Goal: Information Seeking & Learning: Learn about a topic

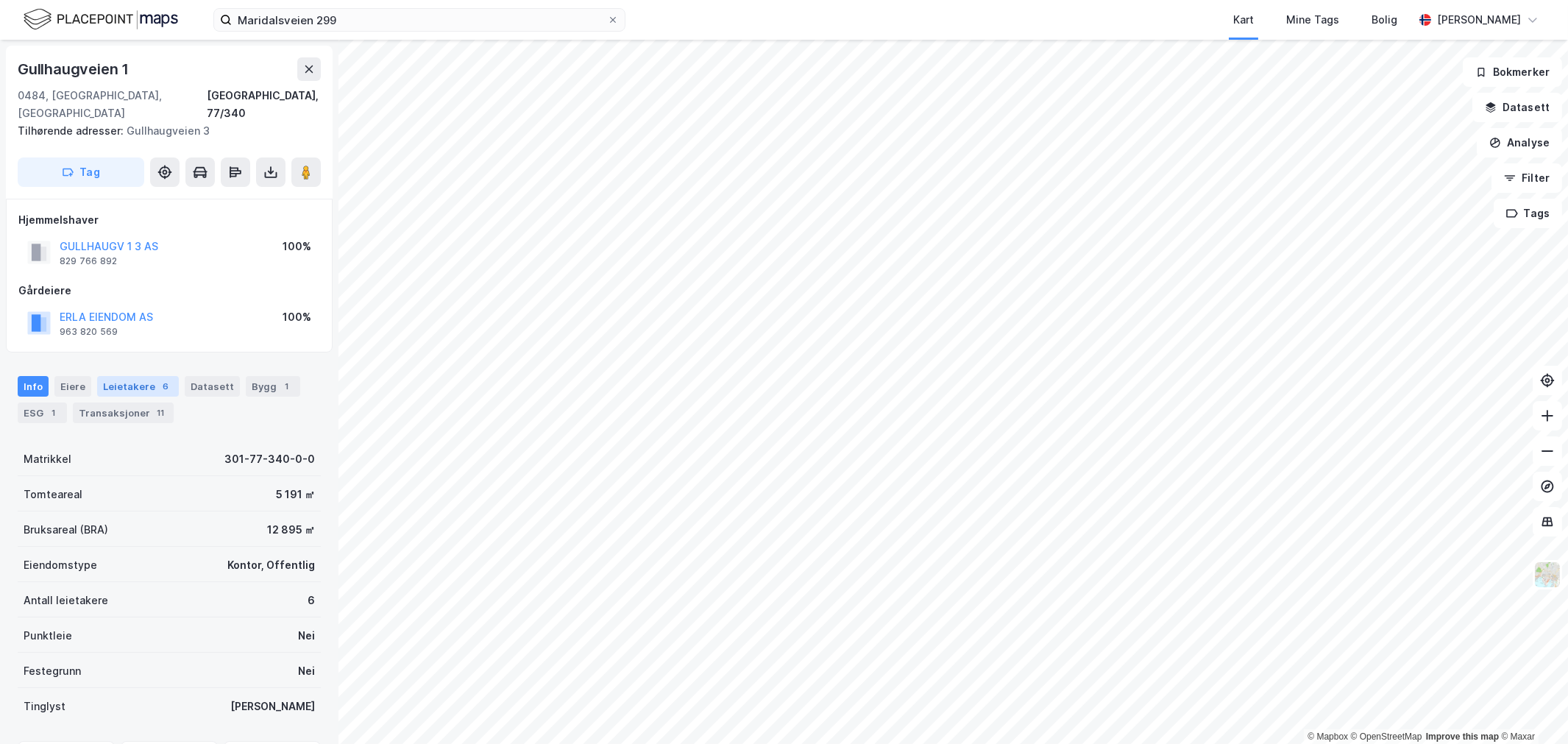
click at [151, 378] on div "Leietakere 6" at bounding box center [138, 386] width 82 height 21
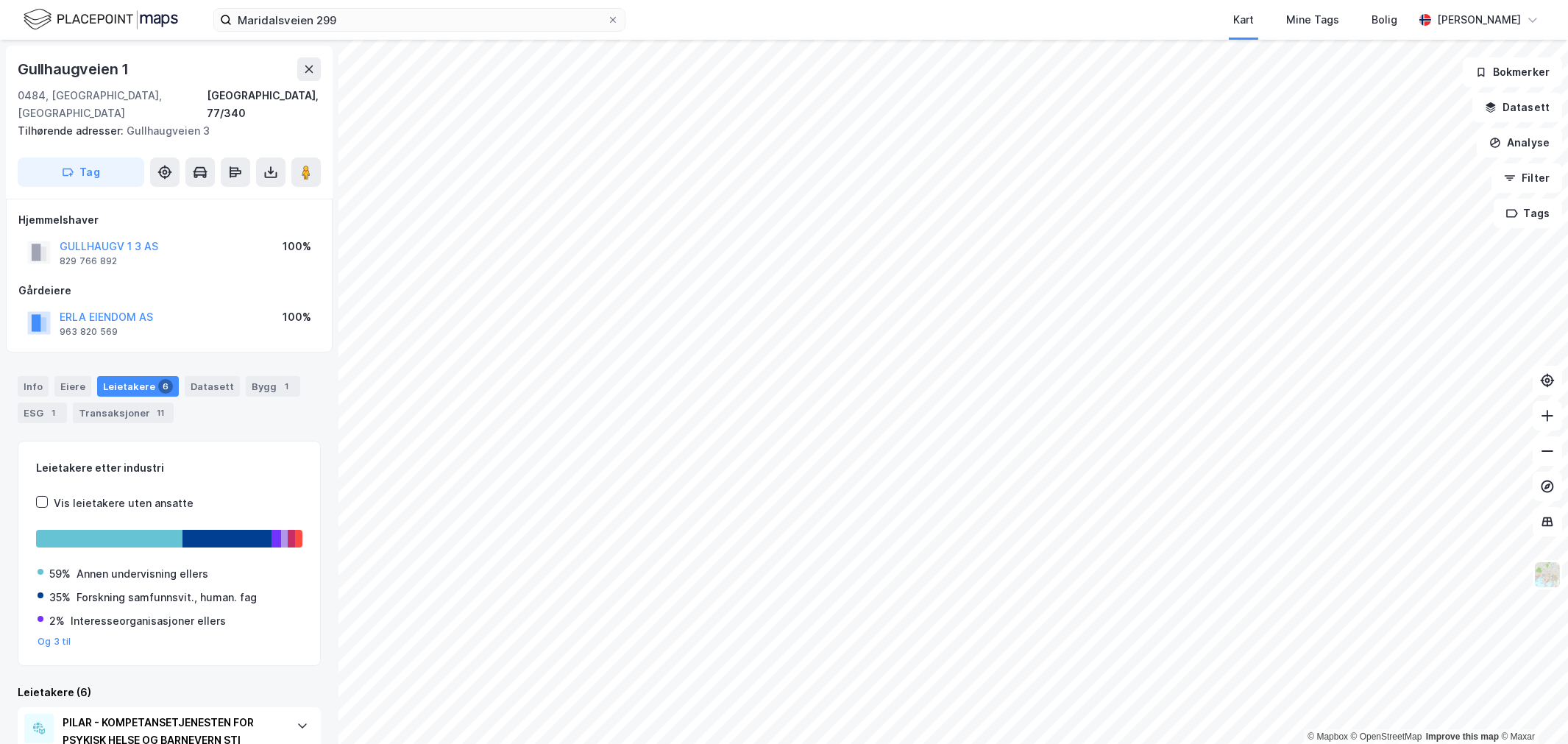
click at [173, 75] on div "Gullhaugveien 1" at bounding box center [169, 69] width 303 height 24
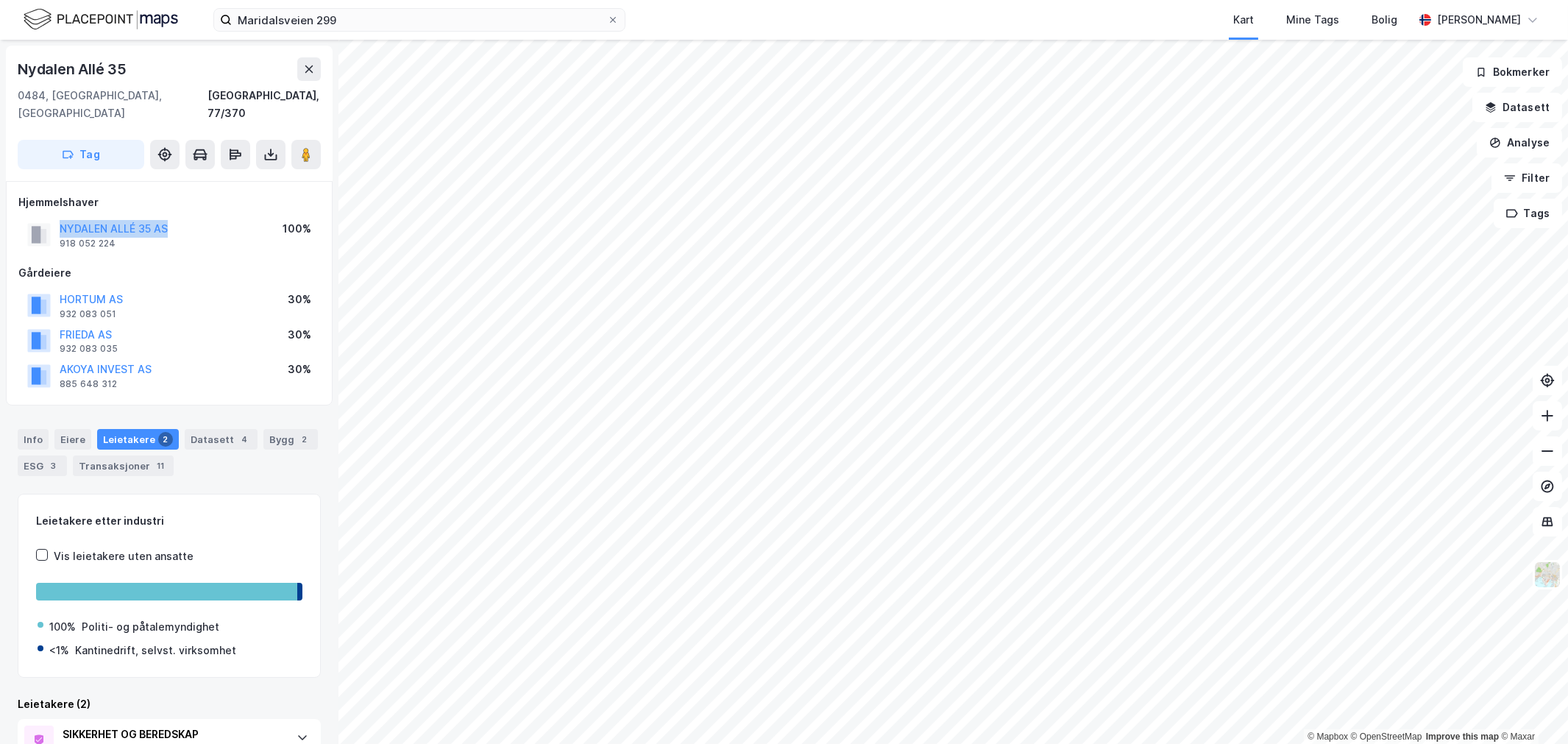
drag, startPoint x: 190, startPoint y: 214, endPoint x: 9, endPoint y: 210, distance: 181.0
click at [9, 210] on div "Hjemmelshaver NYDALEN ALLÉ 35 AS 918 052 224 100% Gårdeiere HORTUM AS 932 083 0…" at bounding box center [169, 293] width 326 height 225
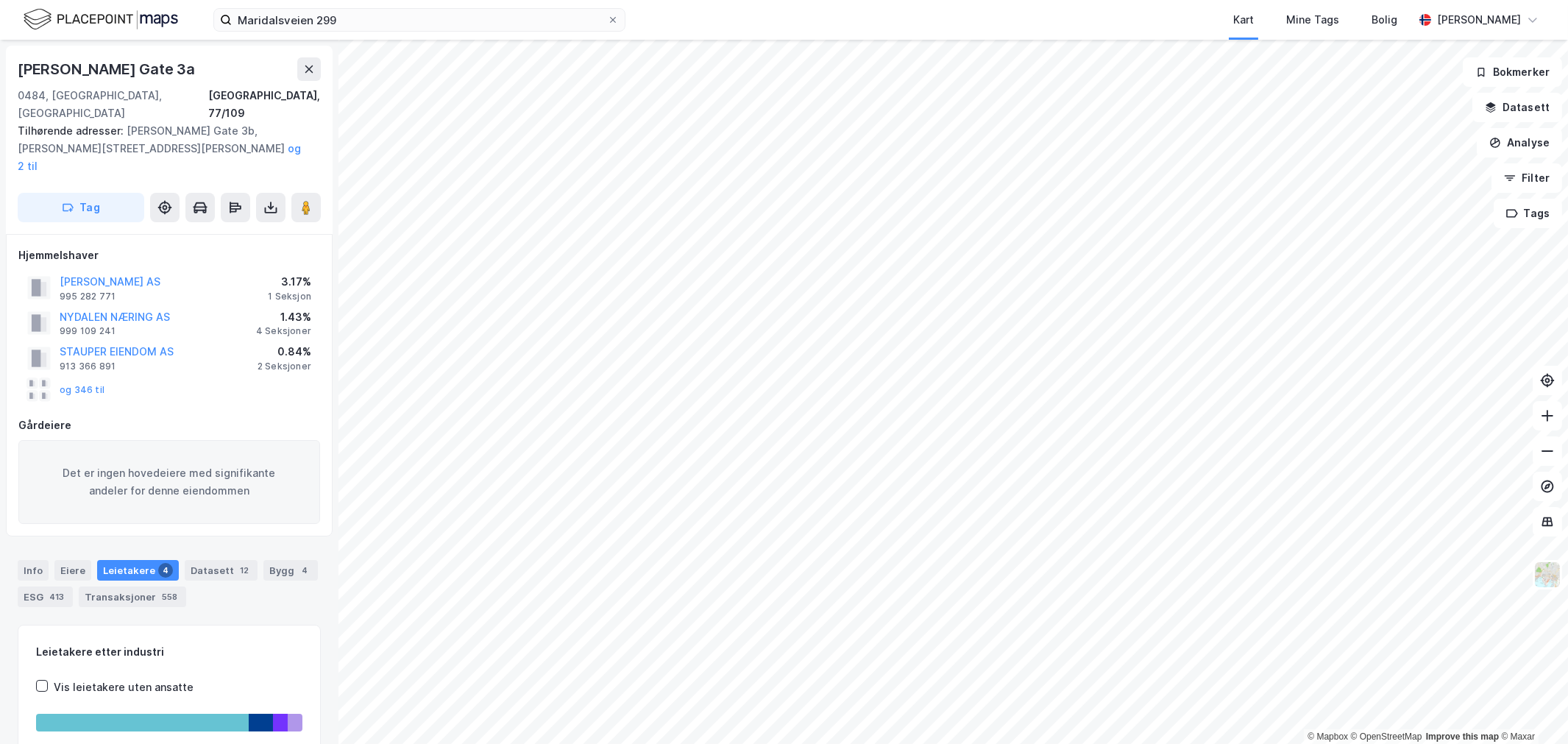
scroll to position [10, 0]
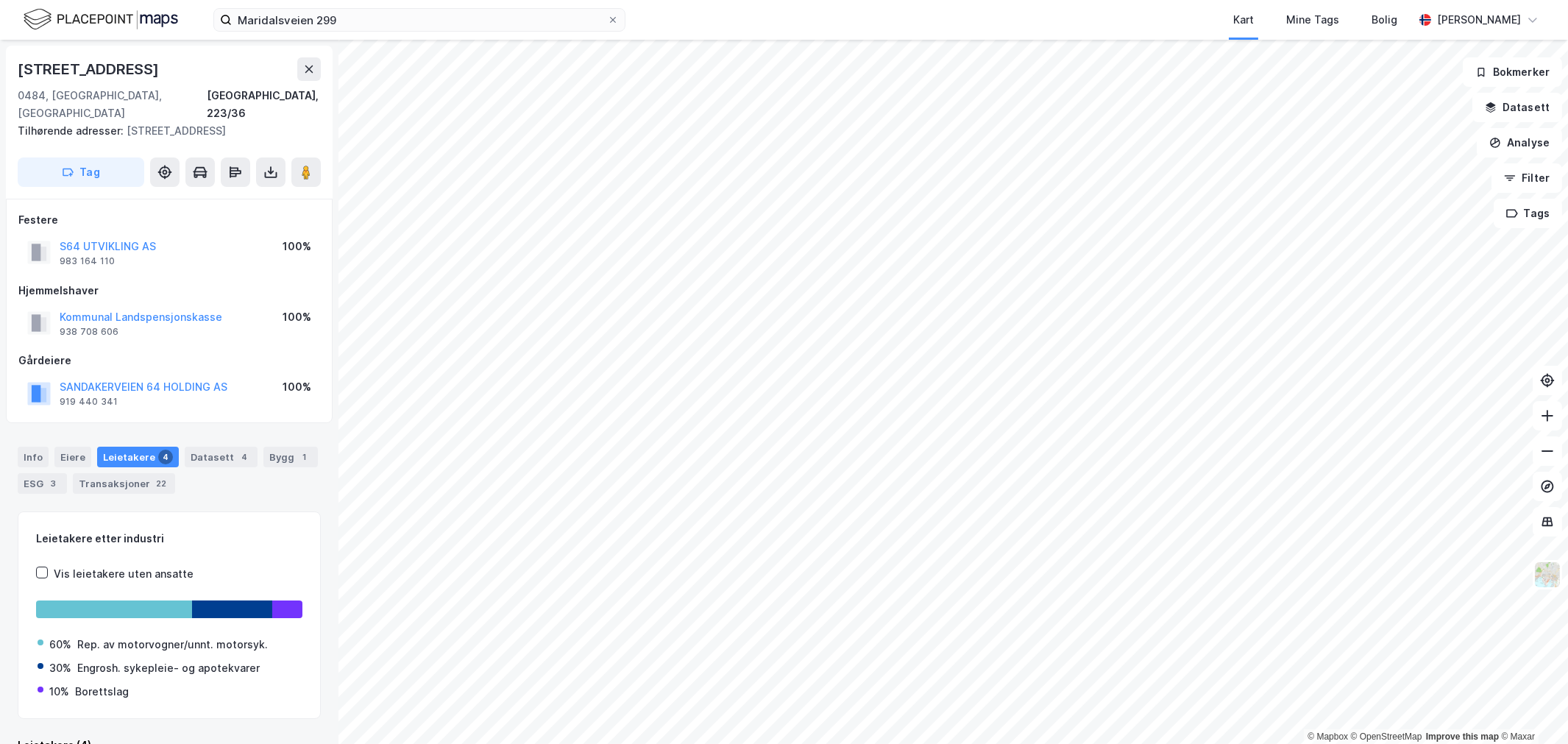
scroll to position [10, 0]
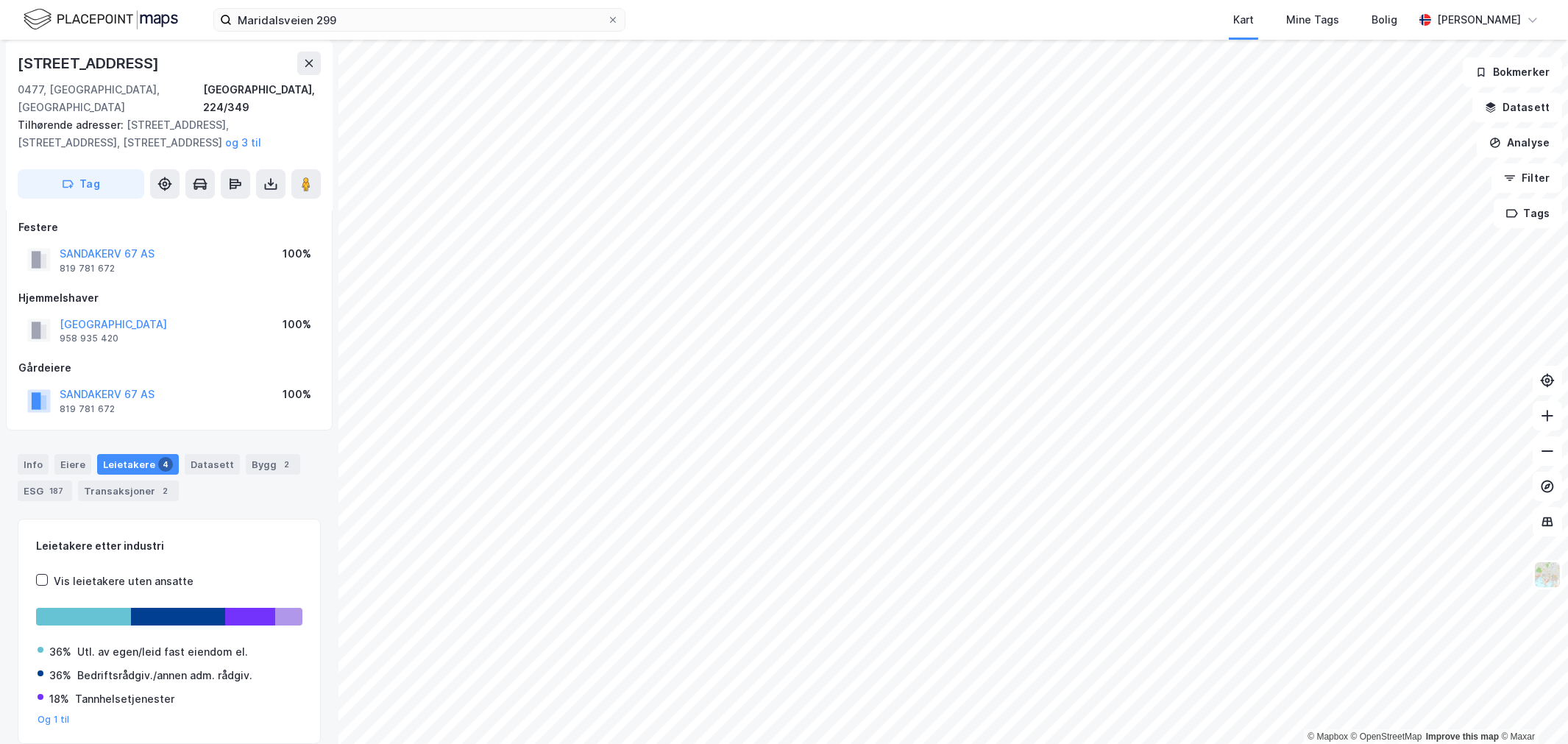
scroll to position [10, 0]
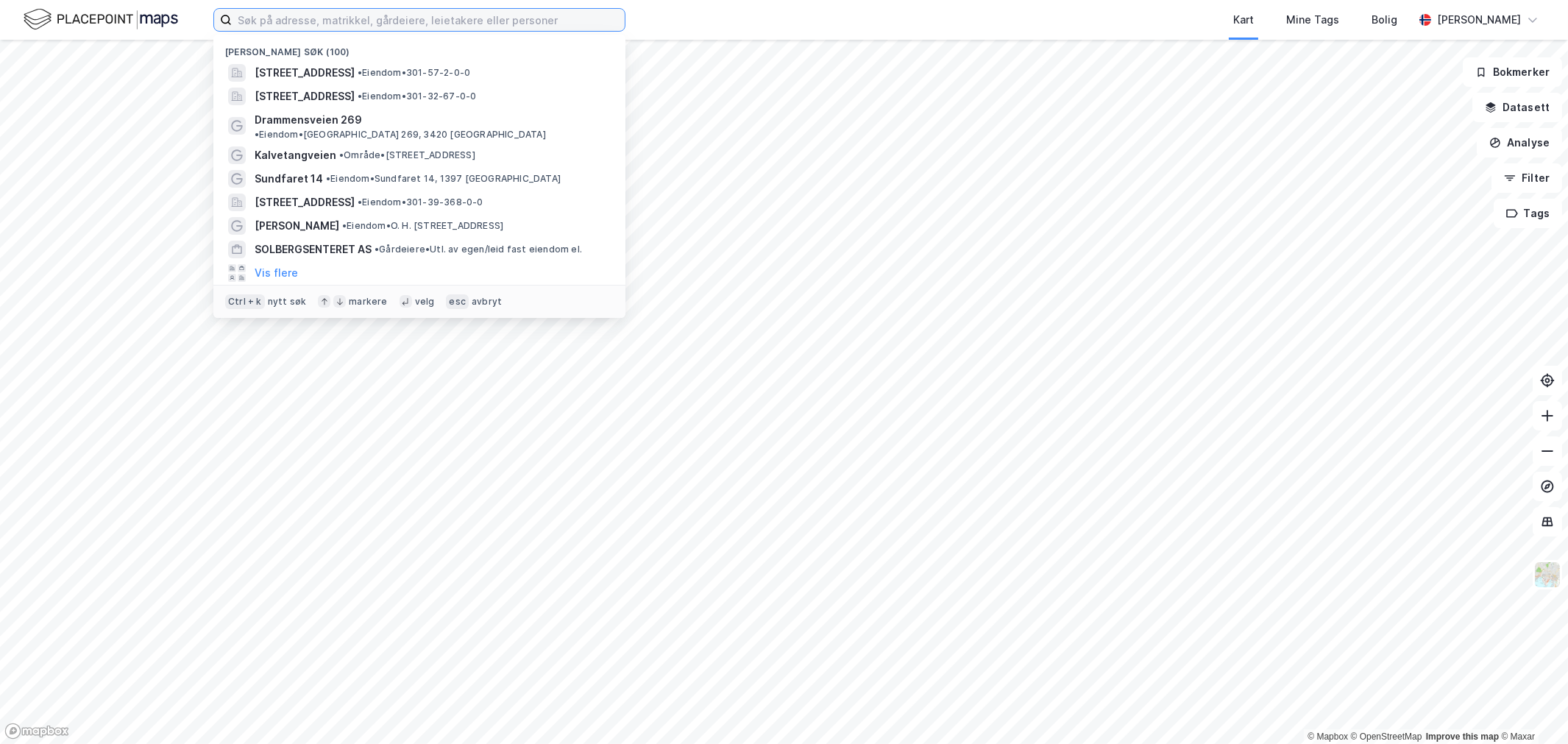
paste input "Kronrøysa 54"
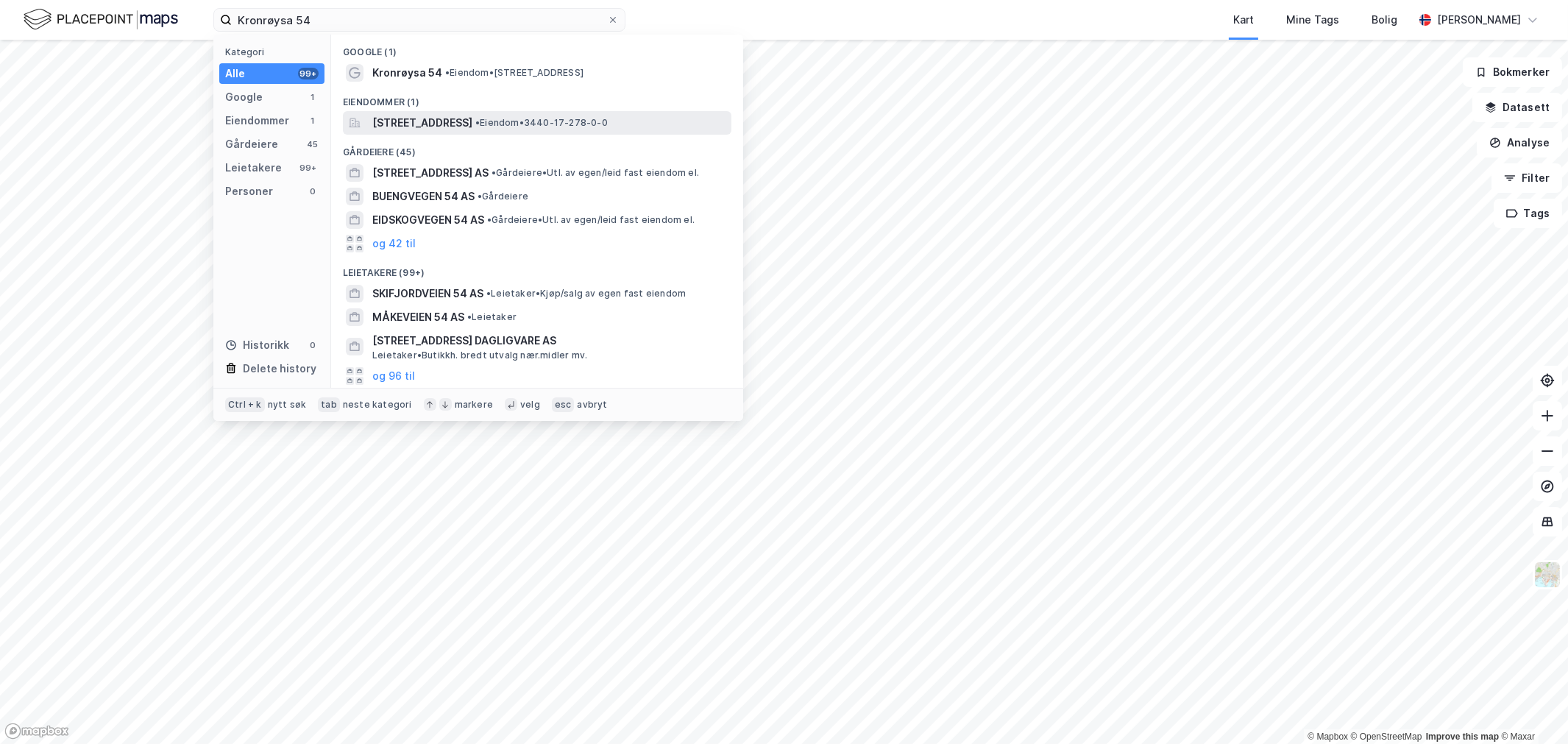
click at [473, 126] on span "Kronrøysa 54, 2636, ØYER, ØYER" at bounding box center [422, 122] width 100 height 18
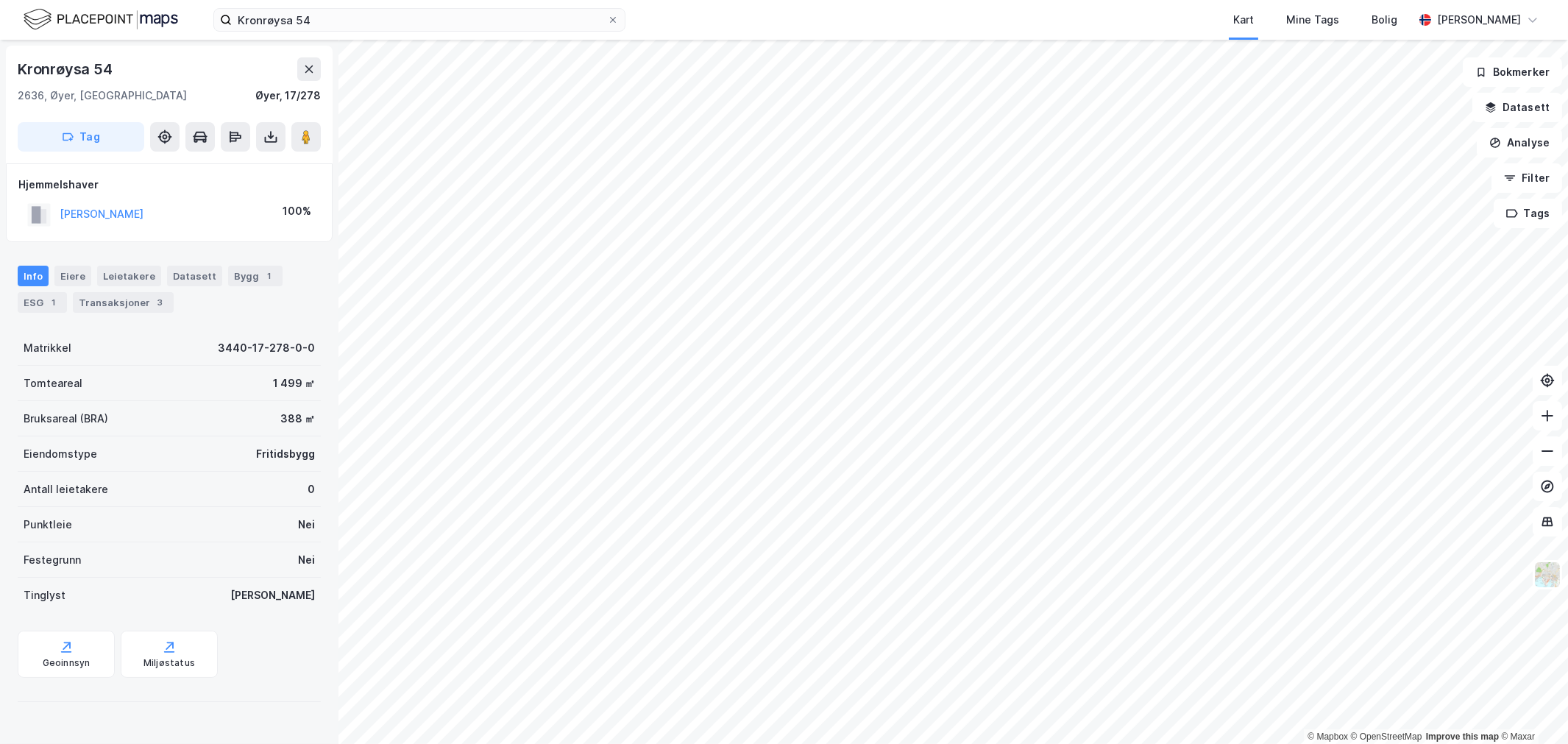
click at [723, 0] on html "Kronrøysa 54 Kart Mine Tags Bolig Wilhelm Grøm © Mapbox © OpenStreetMap Improve…" at bounding box center [784, 372] width 1568 height 744
click at [477, 15] on input "Kronrøysa 54" at bounding box center [419, 20] width 375 height 22
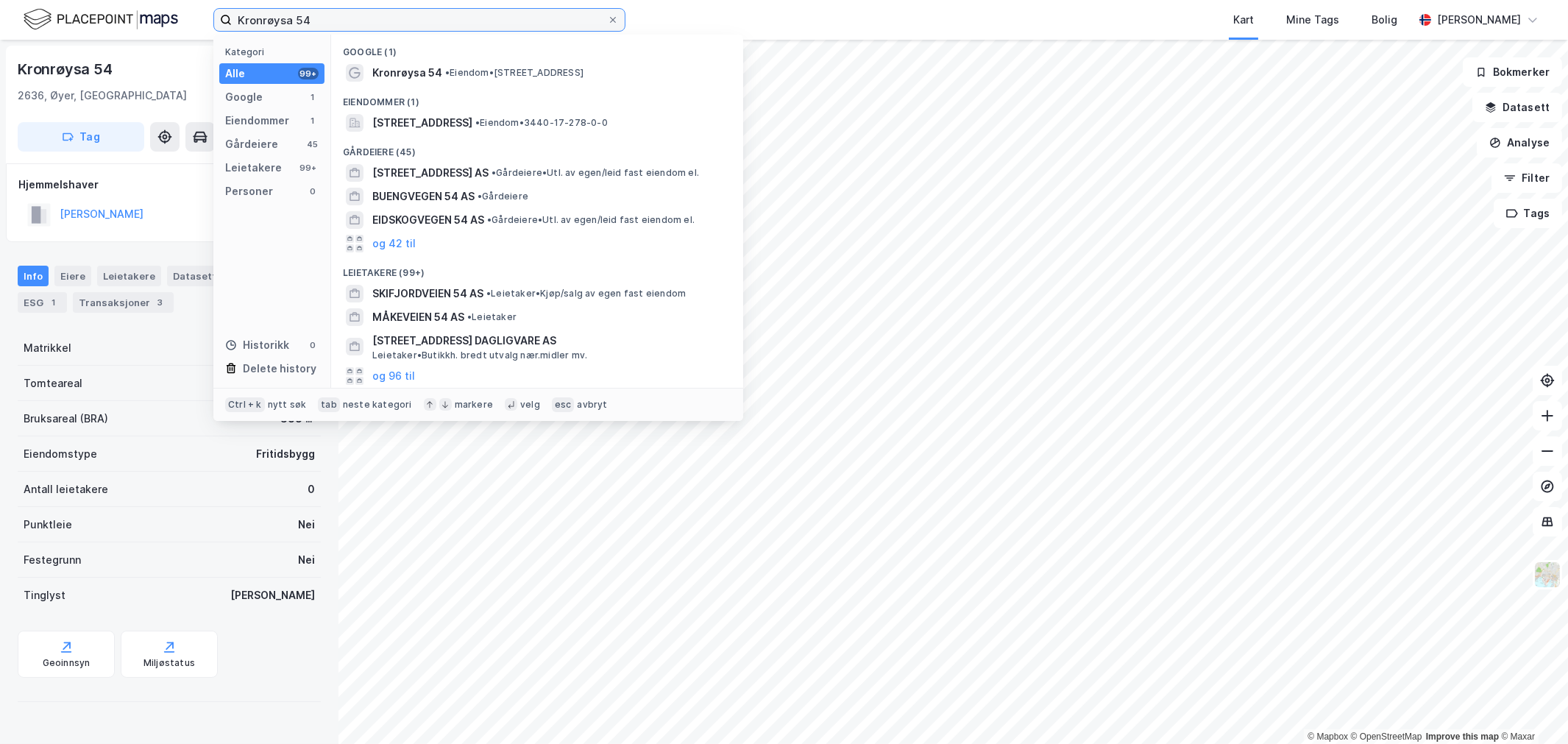
click at [479, 22] on input "Kronrøysa 54" at bounding box center [419, 20] width 375 height 22
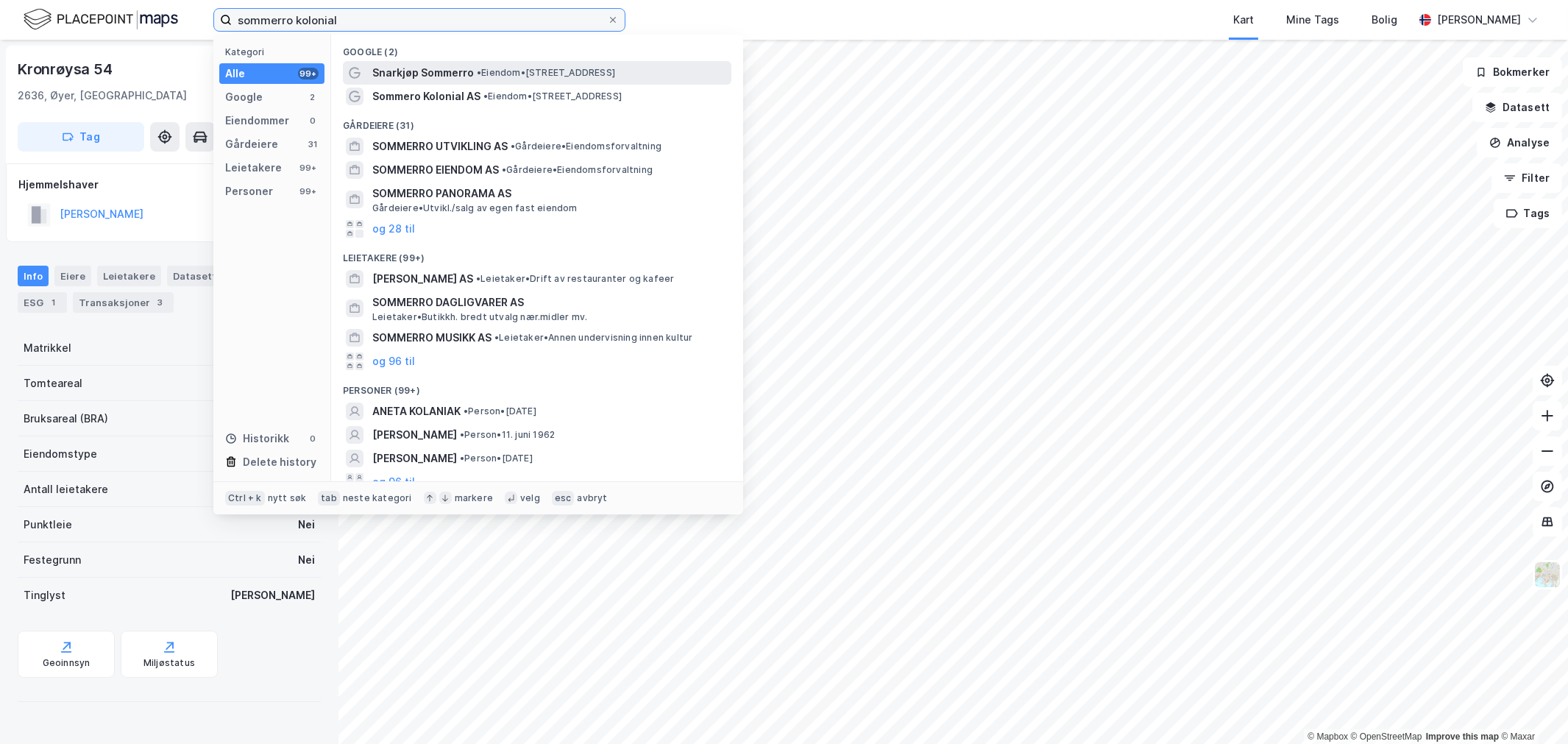
type input "sommerro kolonial"
click at [506, 74] on span "• Eiendom • Frognerveien 1B, 0257 Oslo" at bounding box center [546, 73] width 138 height 12
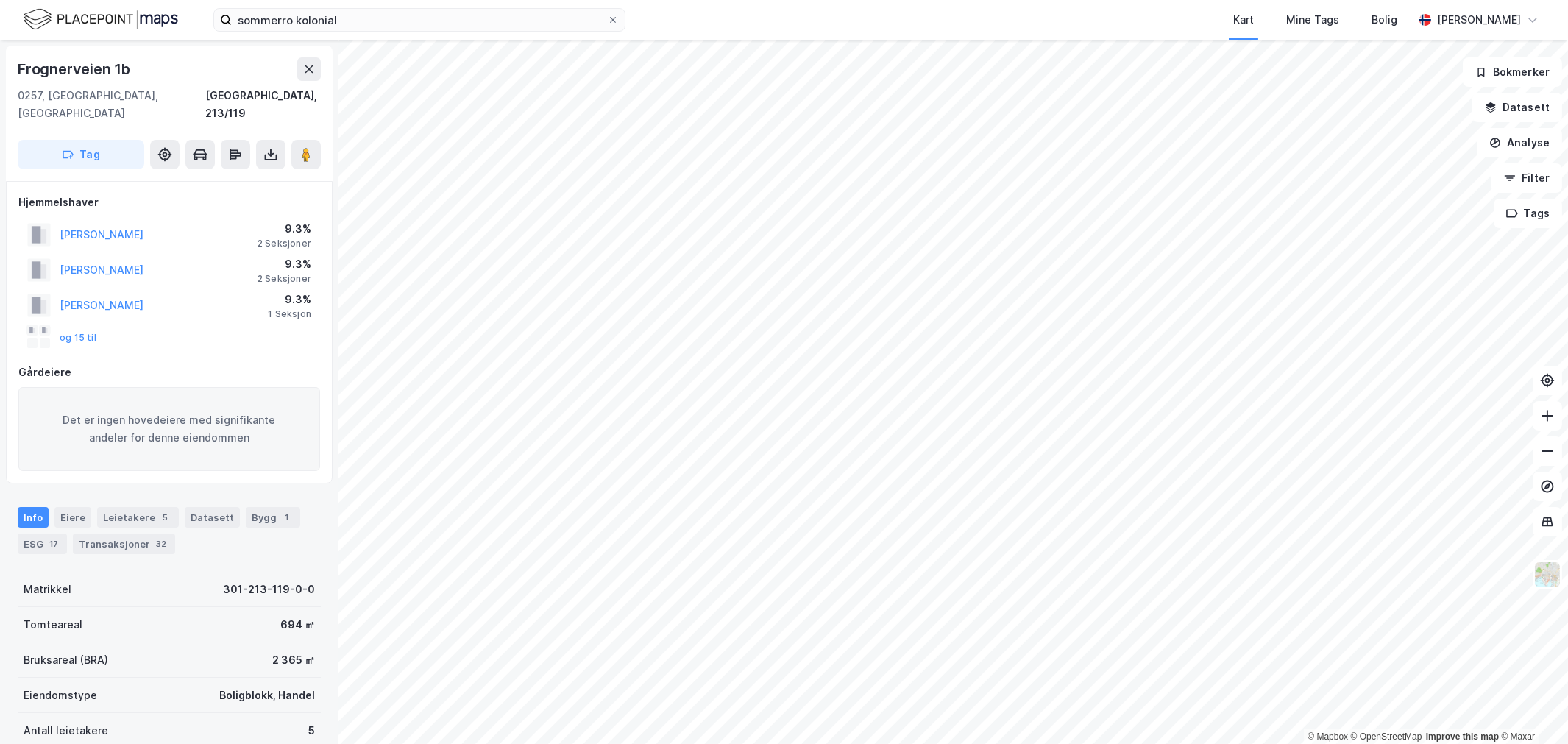
click at [68, 325] on div "og 15 til" at bounding box center [62, 337] width 69 height 24
click at [158, 510] on div "5" at bounding box center [165, 517] width 15 height 15
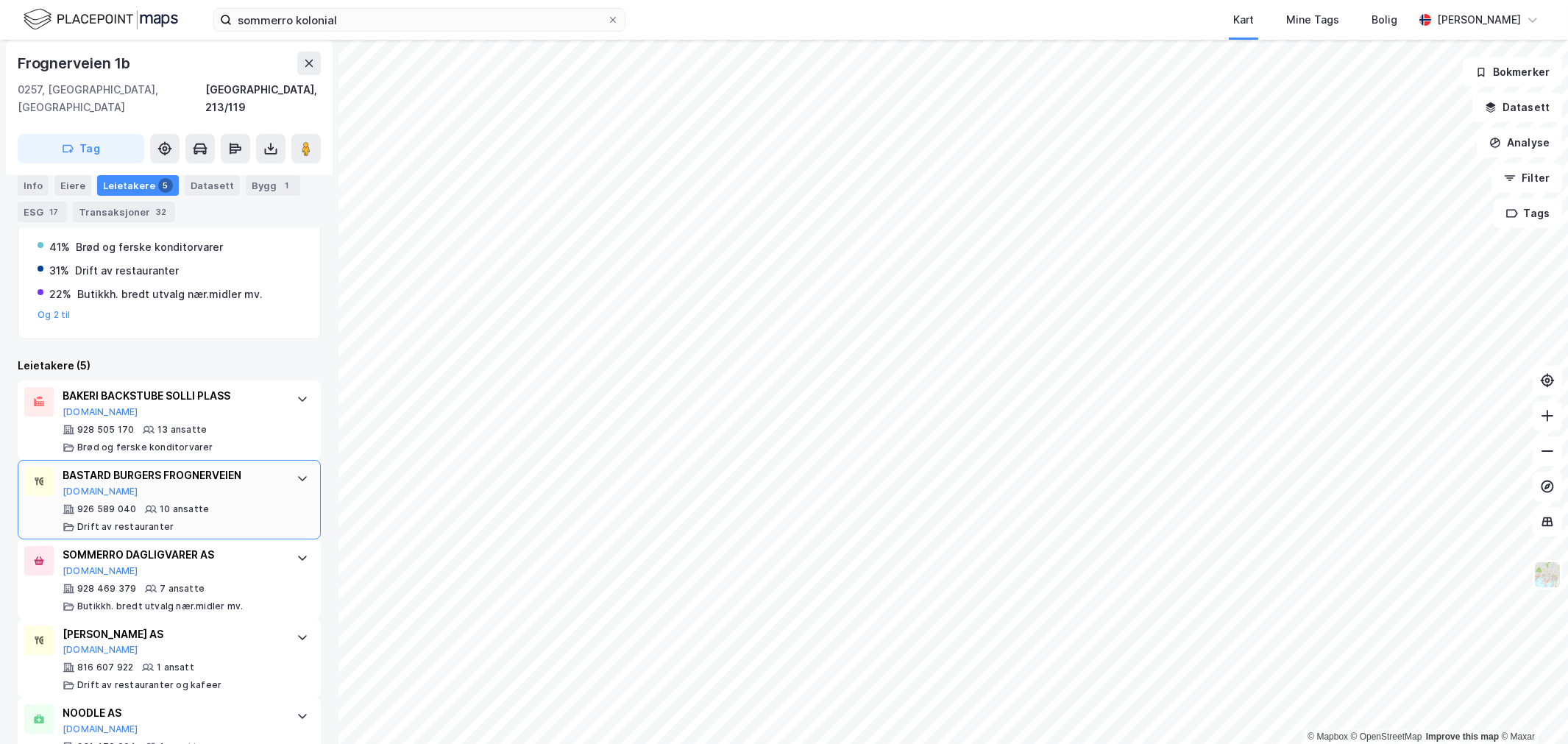
scroll to position [490, 0]
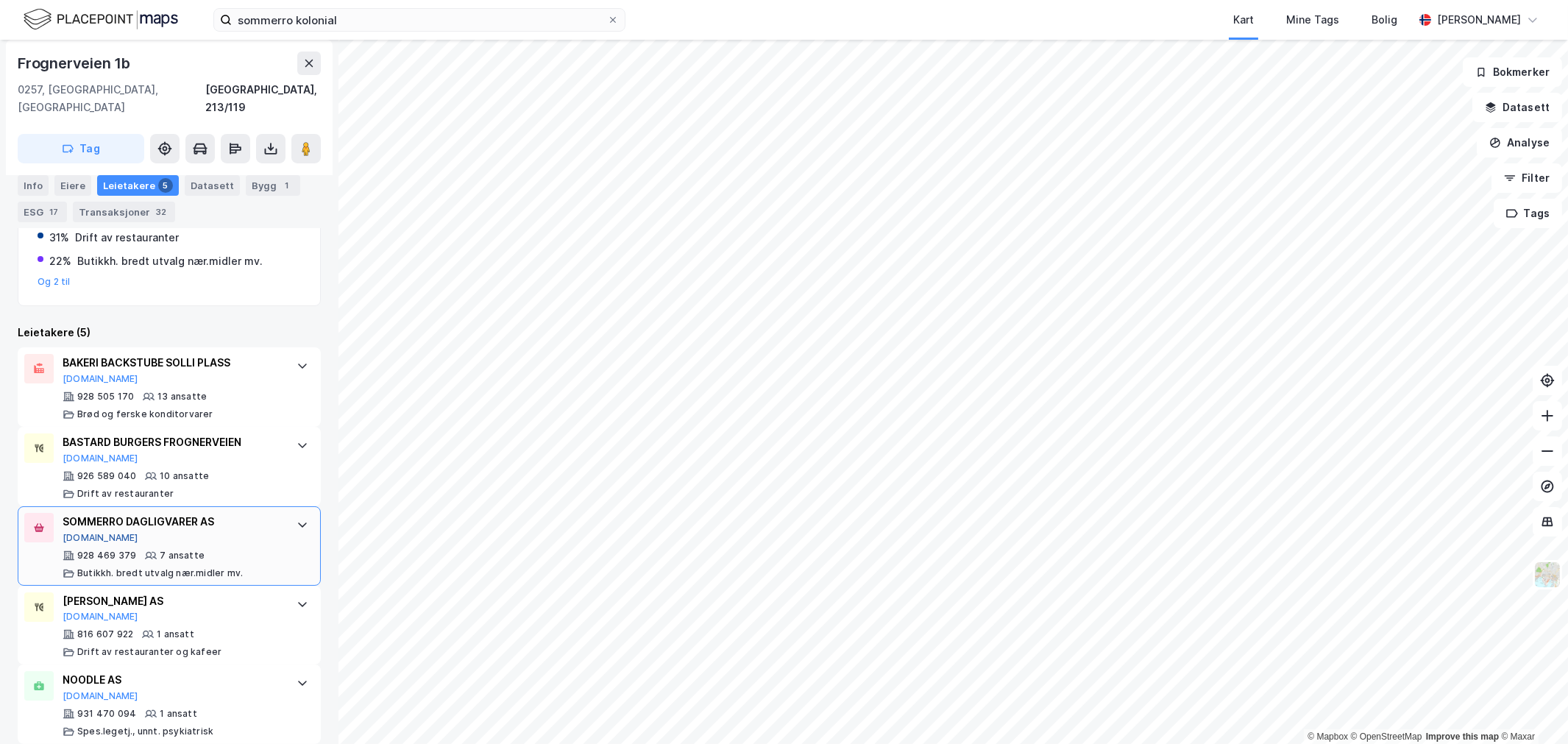
click at [74, 532] on button "Proff.no" at bounding box center [100, 538] width 76 height 12
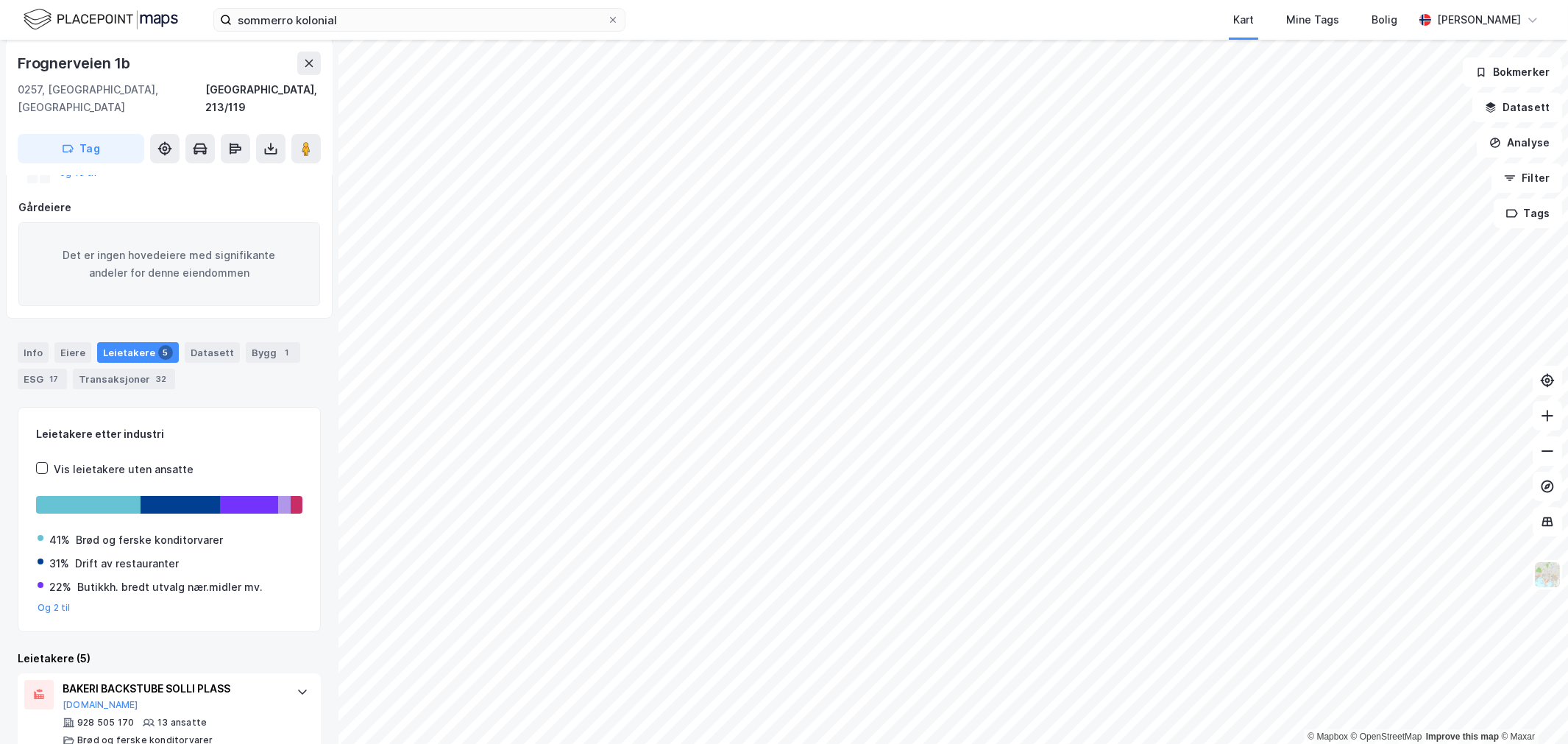
scroll to position [164, 0]
click at [98, 369] on div "Transaksjoner 32" at bounding box center [124, 379] width 103 height 21
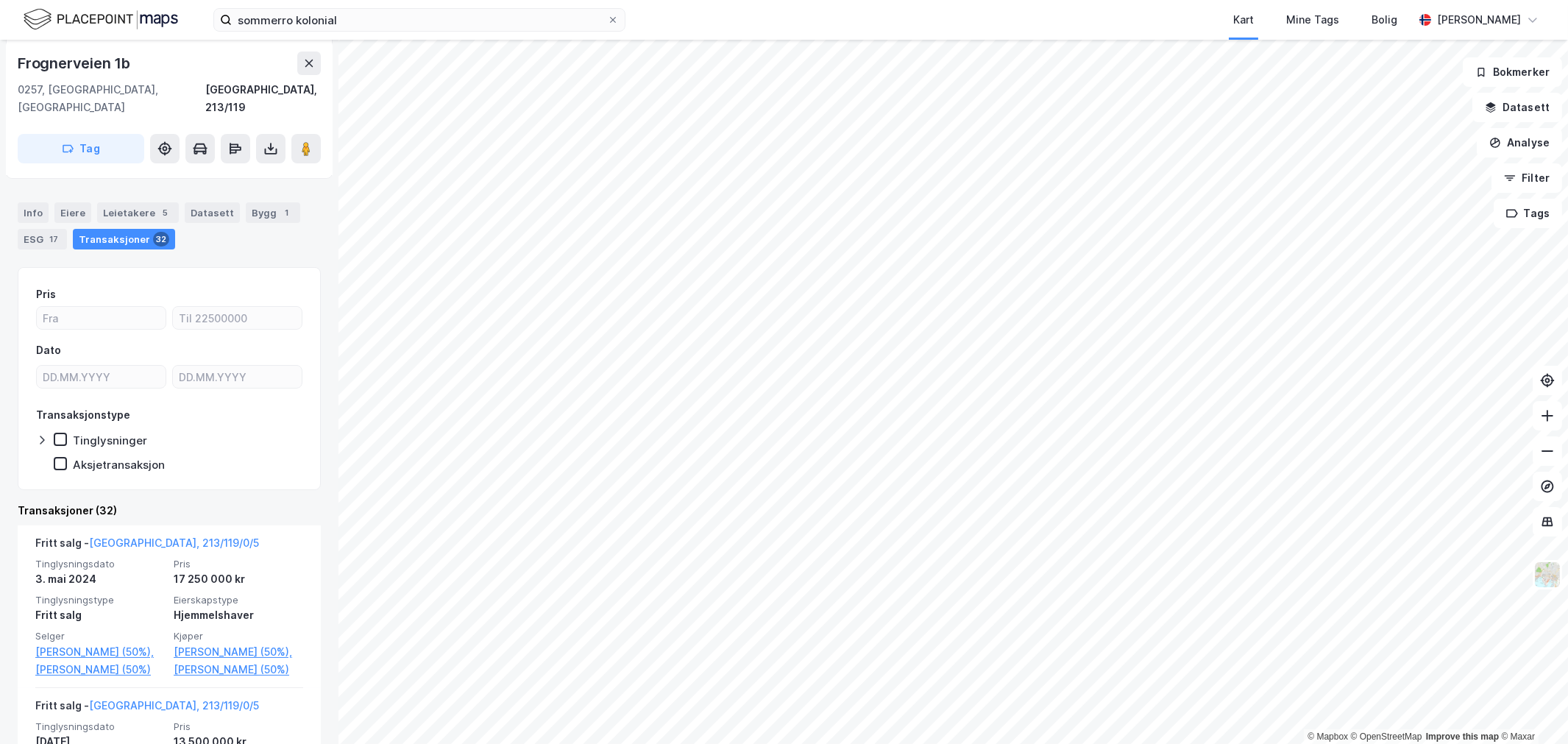
scroll to position [409, 0]
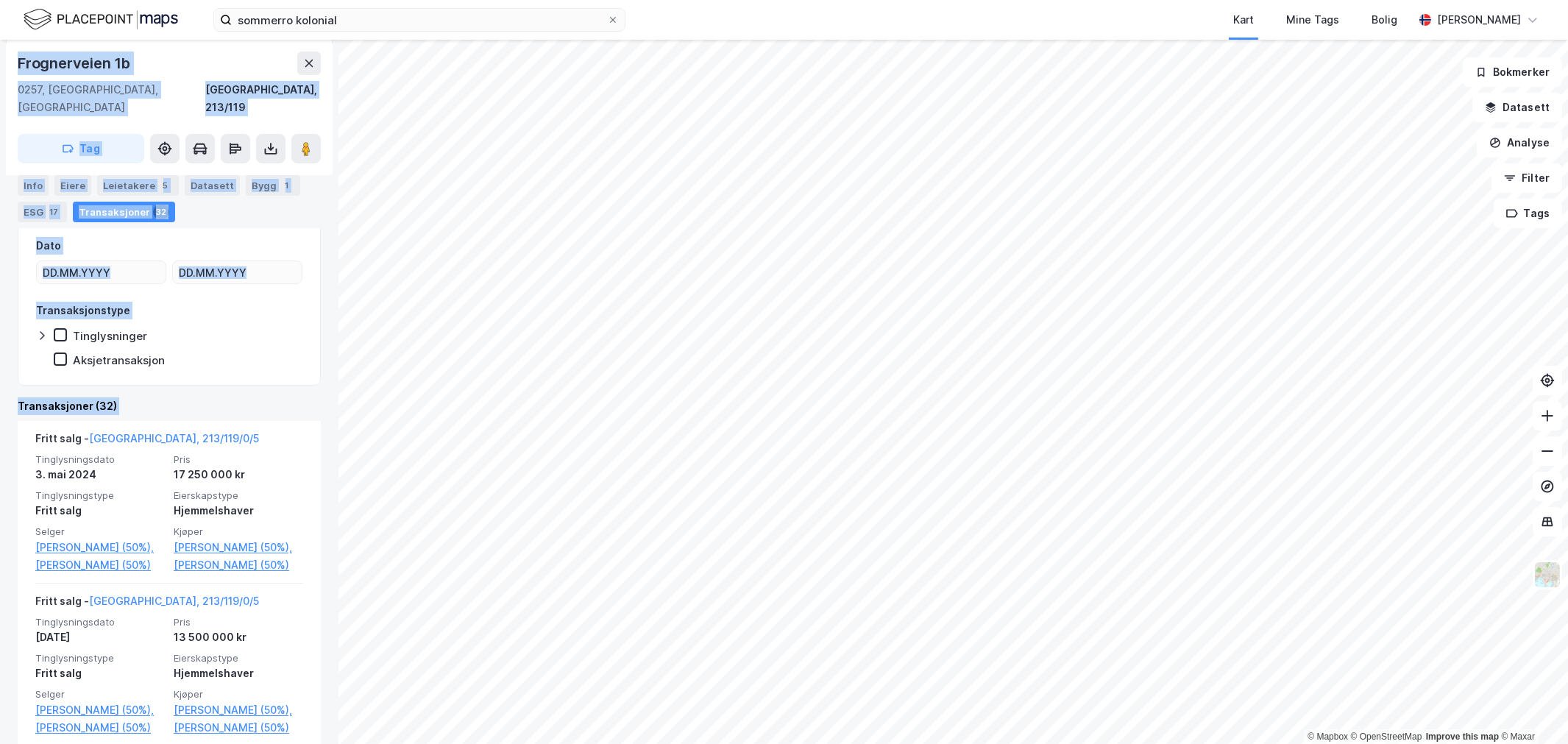
drag, startPoint x: 144, startPoint y: 565, endPoint x: -2, endPoint y: 567, distance: 146.0
click at [0, 567] on html "sommerro kolonial Kart Mine Tags Bolig Wilhelm Grøm © Mapbox © OpenStreetMap Im…" at bounding box center [784, 372] width 1568 height 744
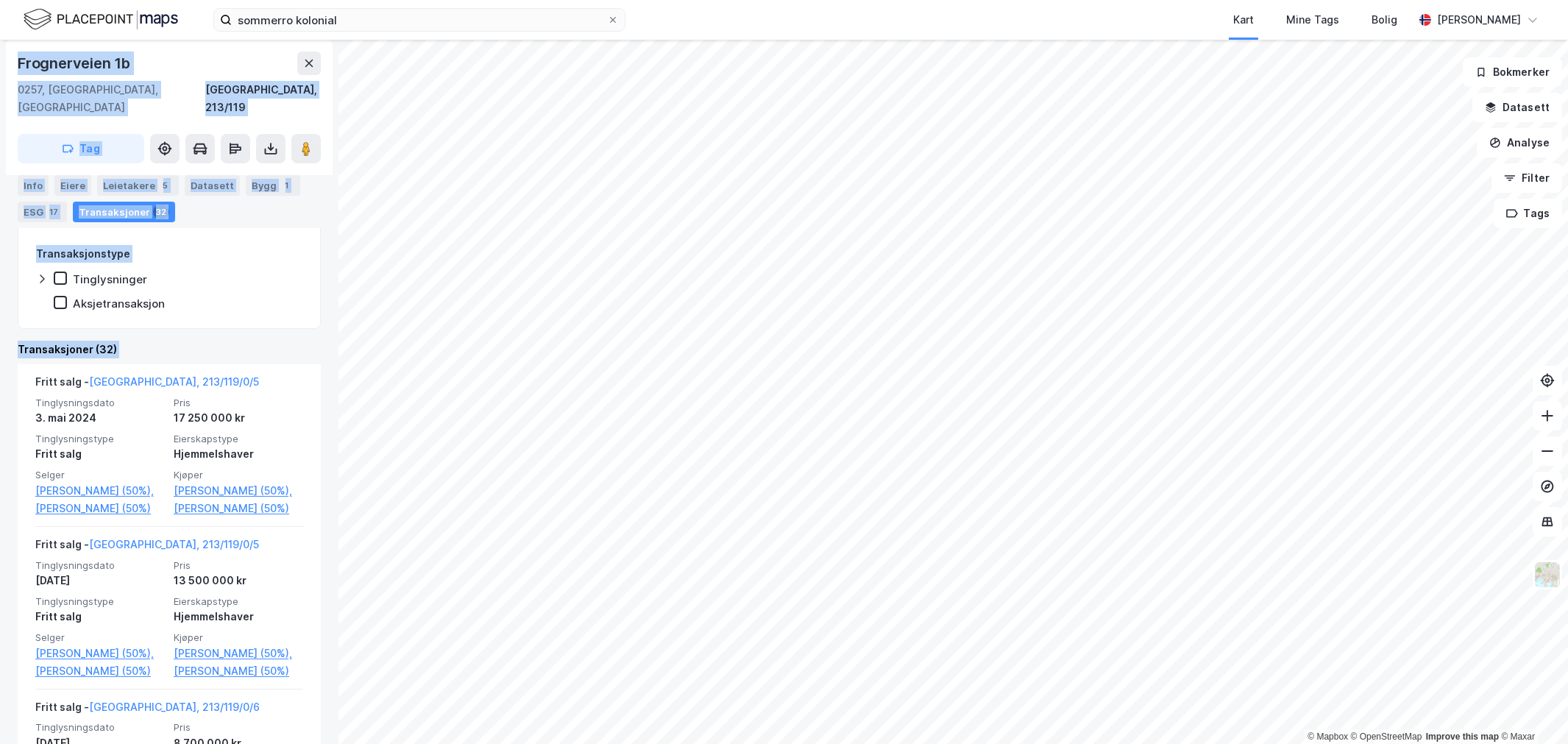
scroll to position [490, 0]
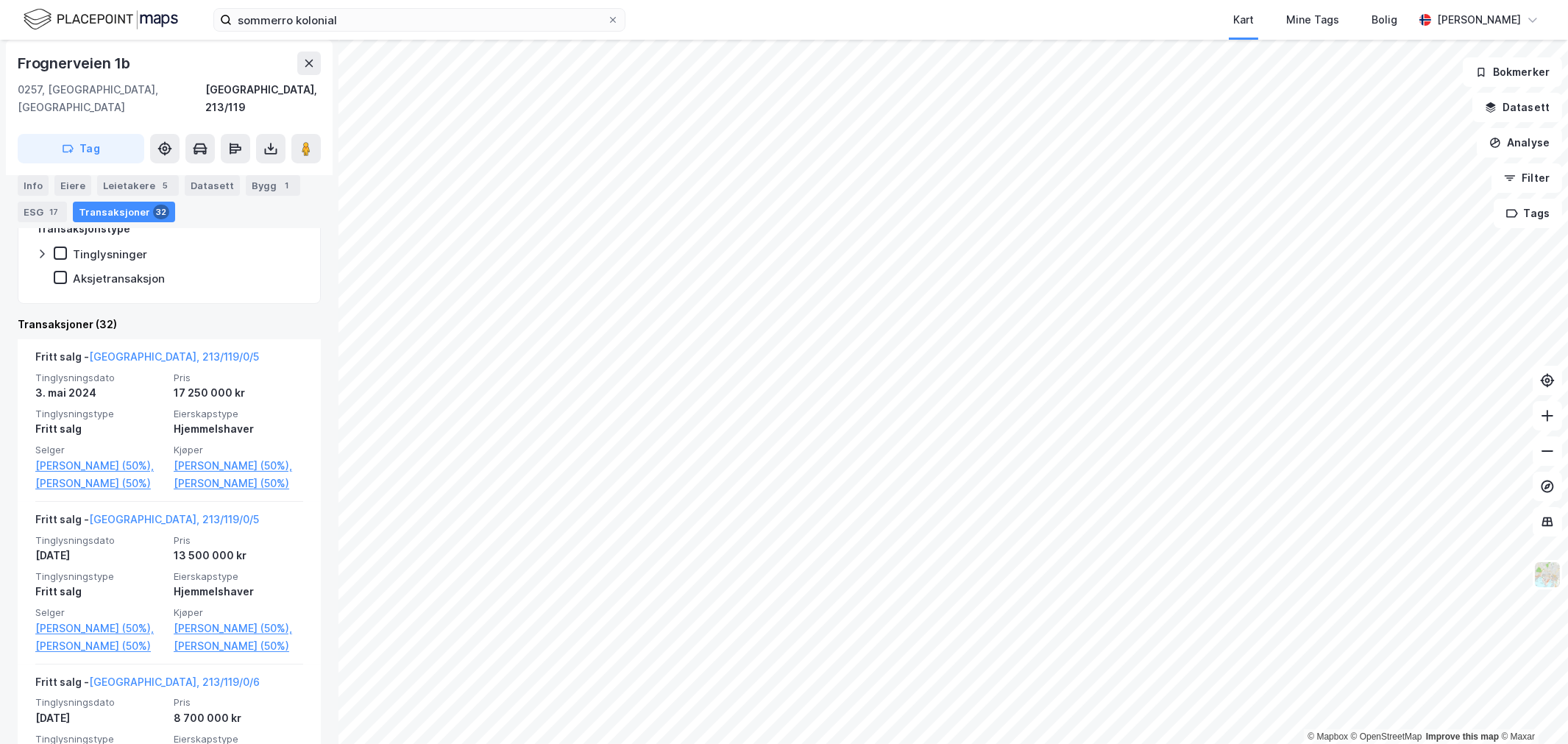
drag, startPoint x: 20, startPoint y: 571, endPoint x: 8, endPoint y: 576, distance: 13.0
click at [8, 576] on div "Frognerveien 1b 0257, Oslo, Oslo Oslo, 213/119 Tag Hjemmelshaver SAMAN AYESHA 9…" at bounding box center [169, 392] width 338 height 704
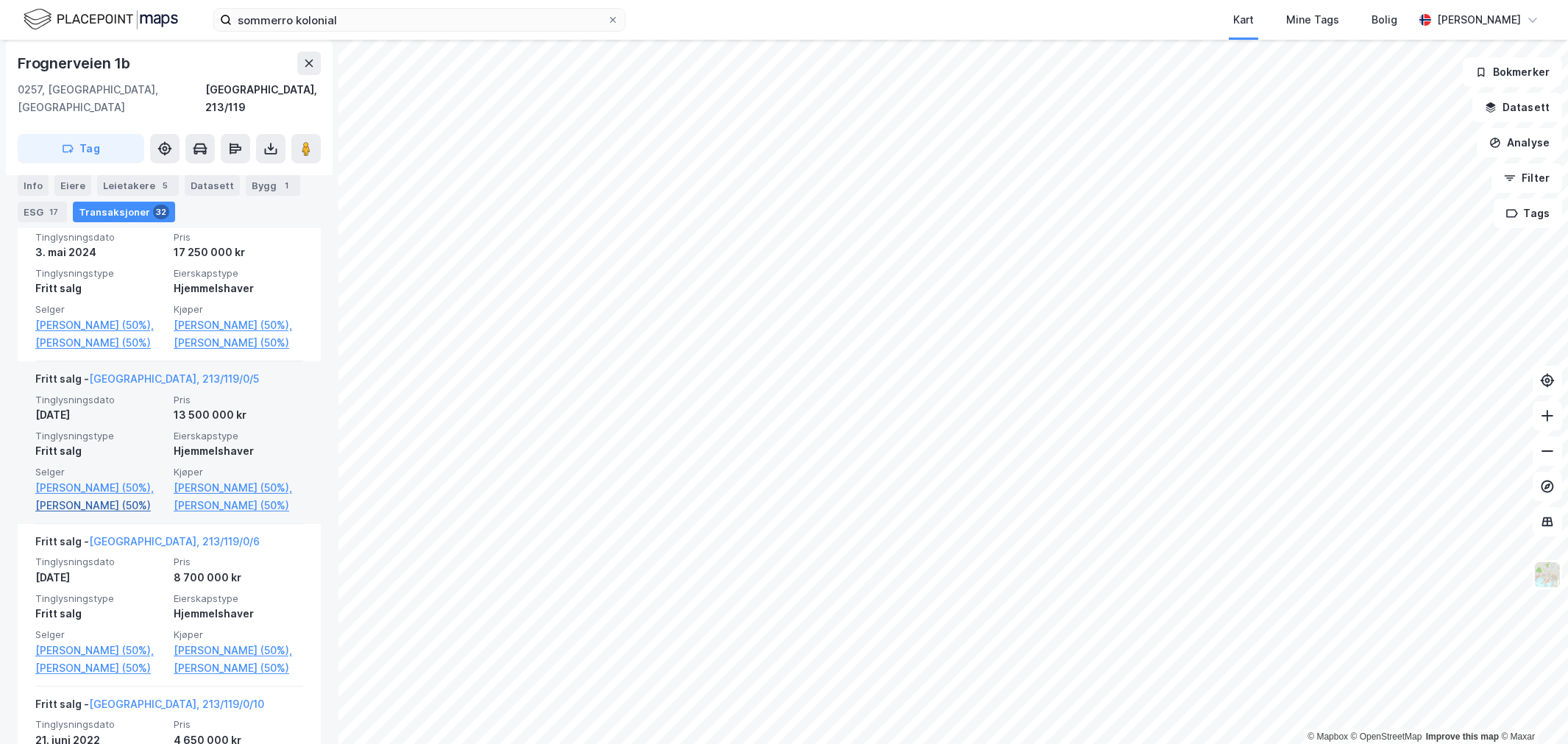
scroll to position [654, 0]
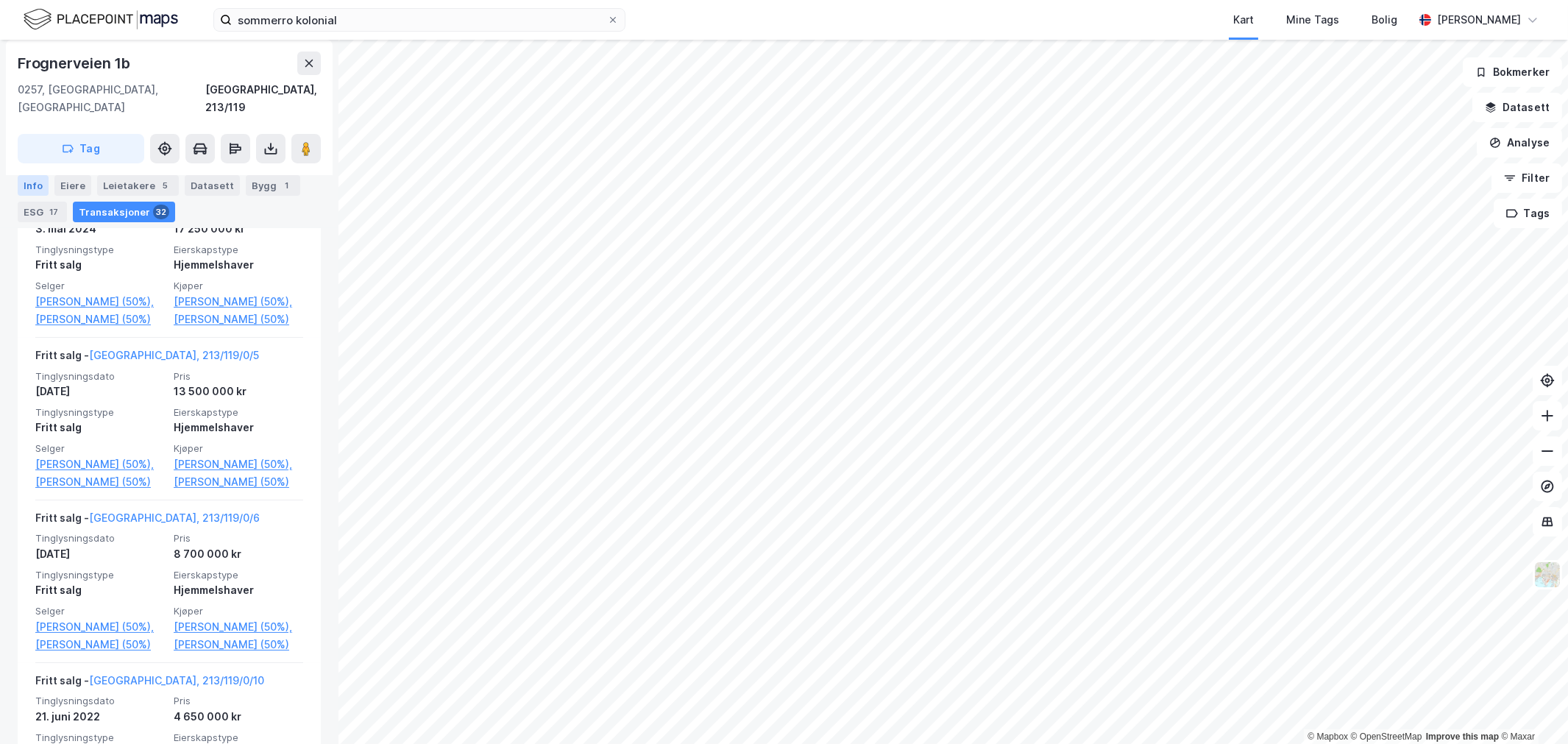
click at [34, 193] on div "Info" at bounding box center [33, 185] width 31 height 21
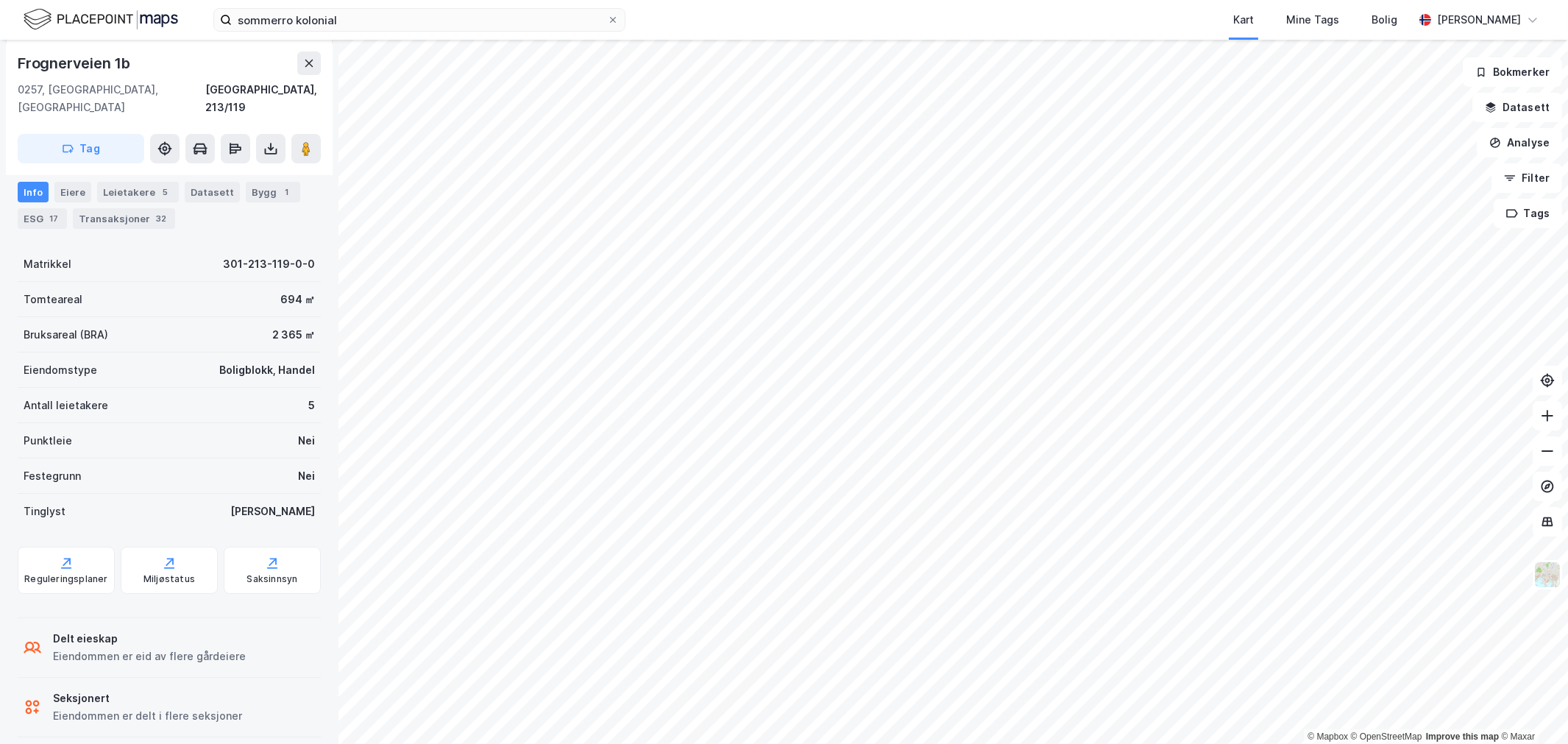
scroll to position [325, 0]
click at [266, 189] on div "Bygg 1" at bounding box center [273, 193] width 55 height 21
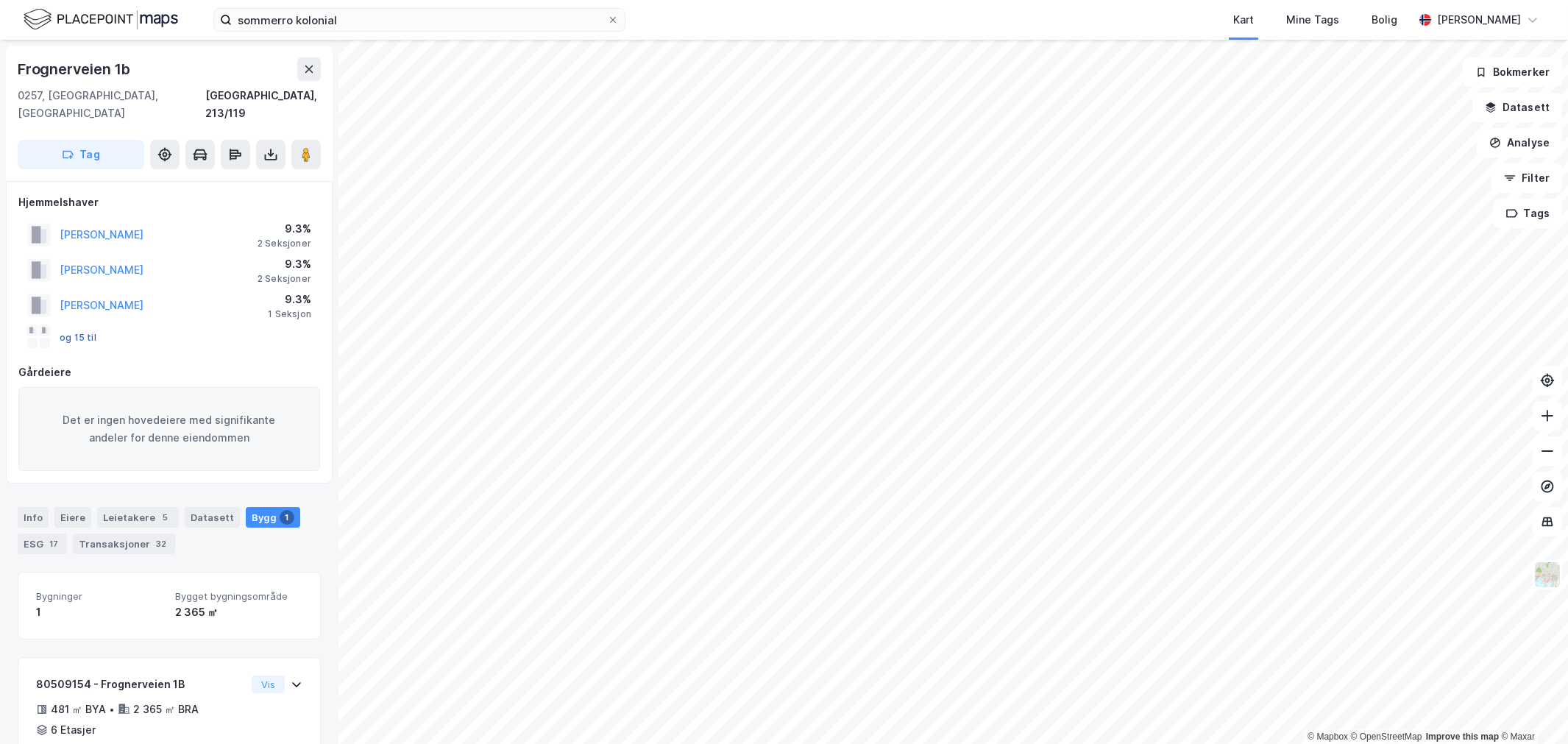
click at [0, 0] on button "og 15 til" at bounding box center [0, 0] width 0 height 0
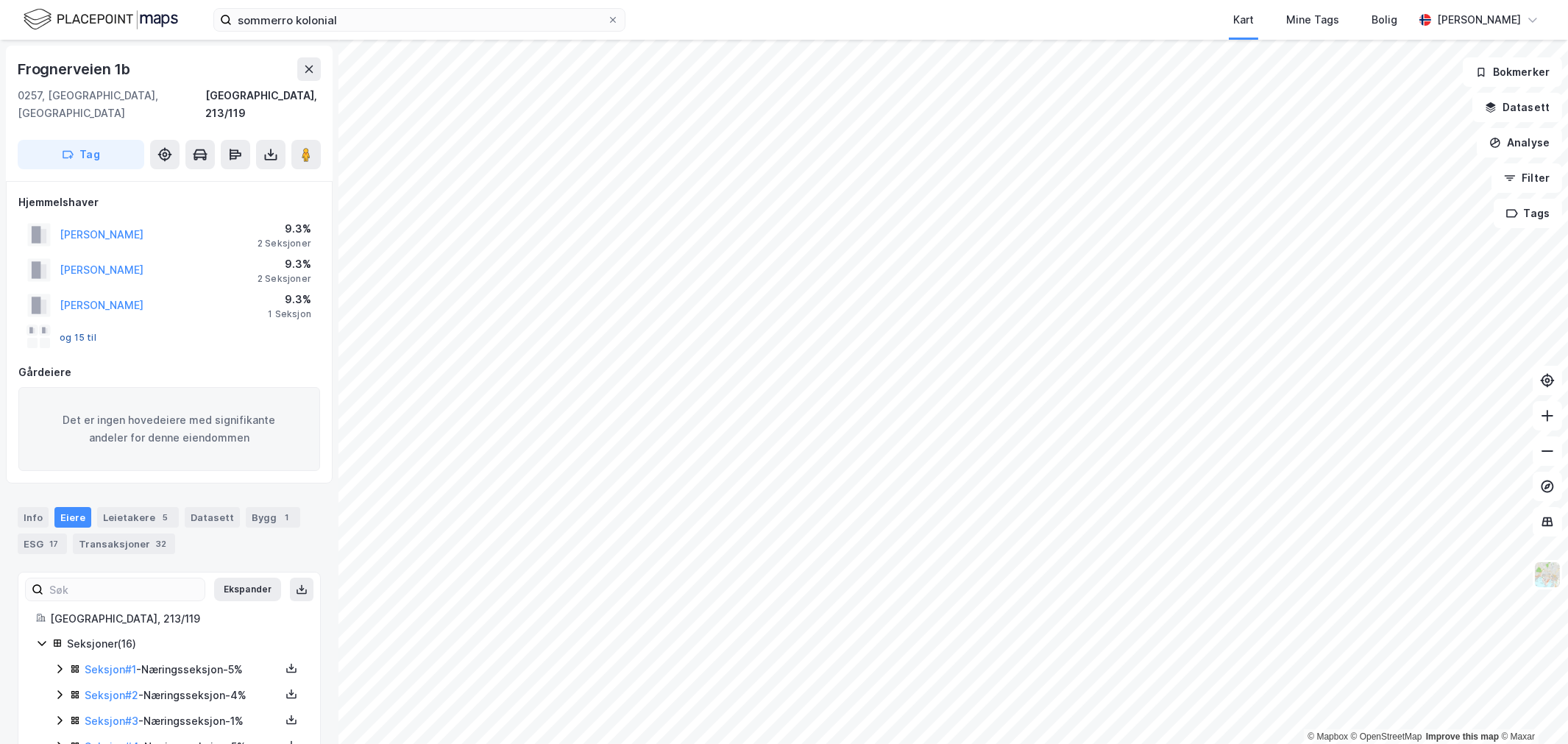
scroll to position [287, 0]
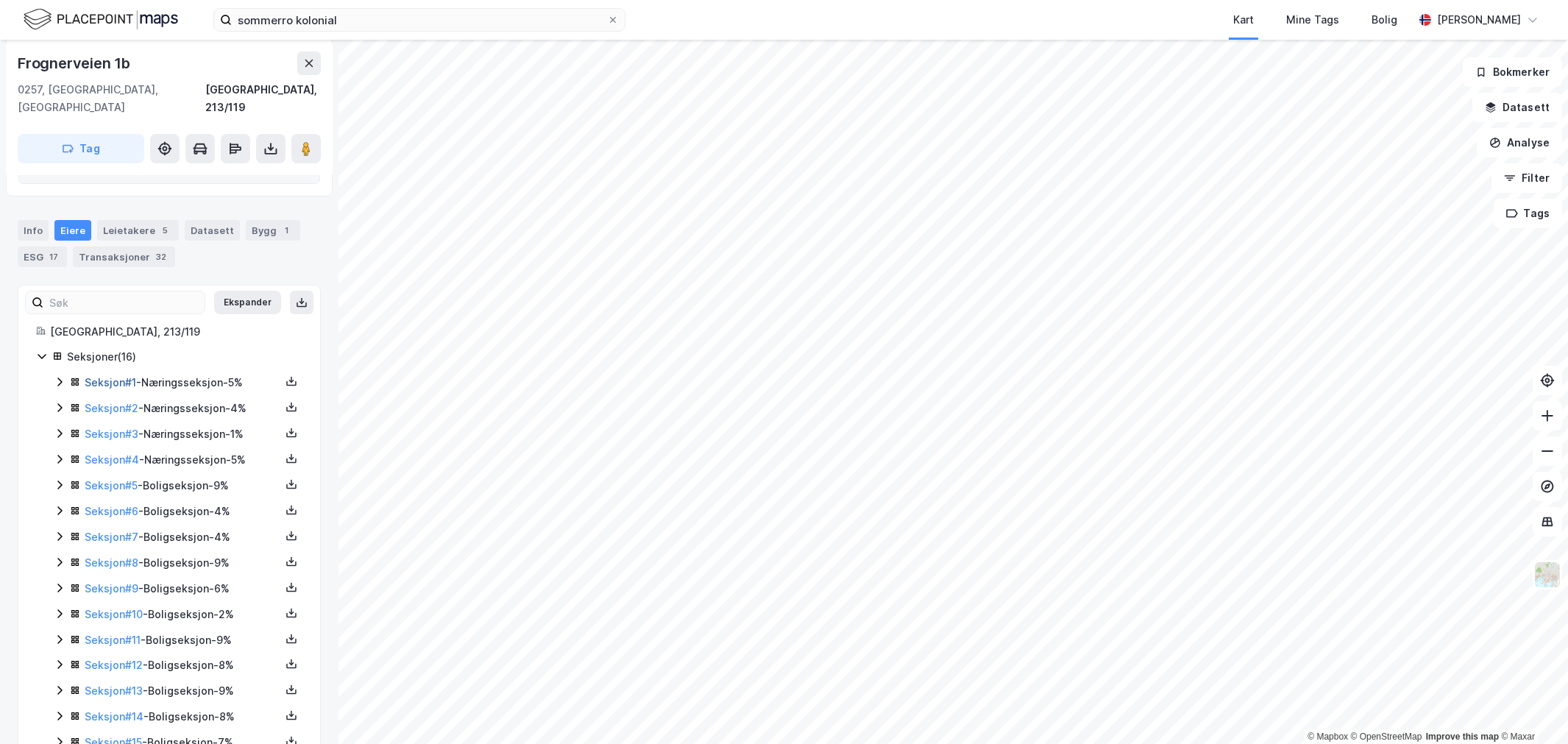
click at [88, 376] on link "Seksjon # 1" at bounding box center [110, 382] width 51 height 13
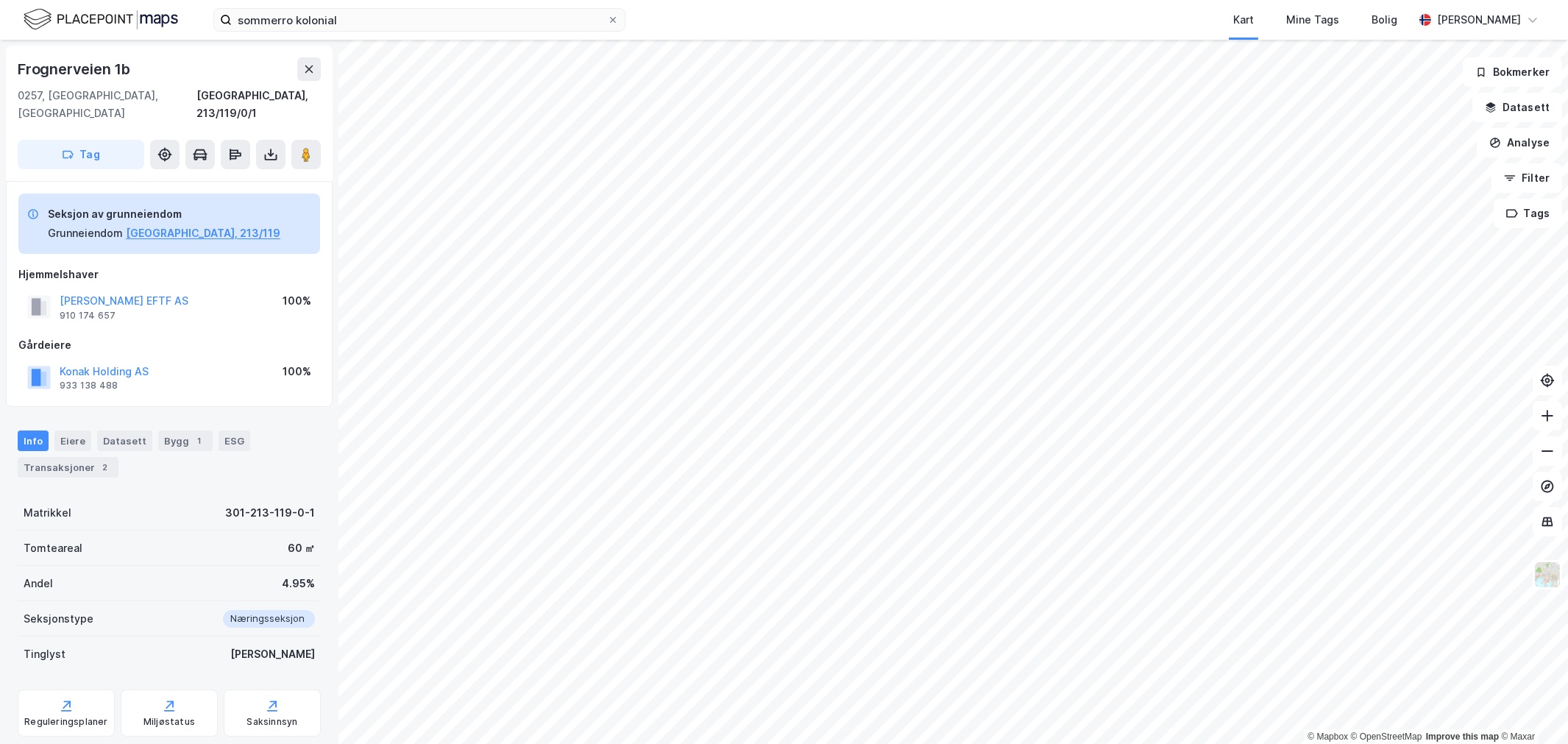
scroll to position [70, 0]
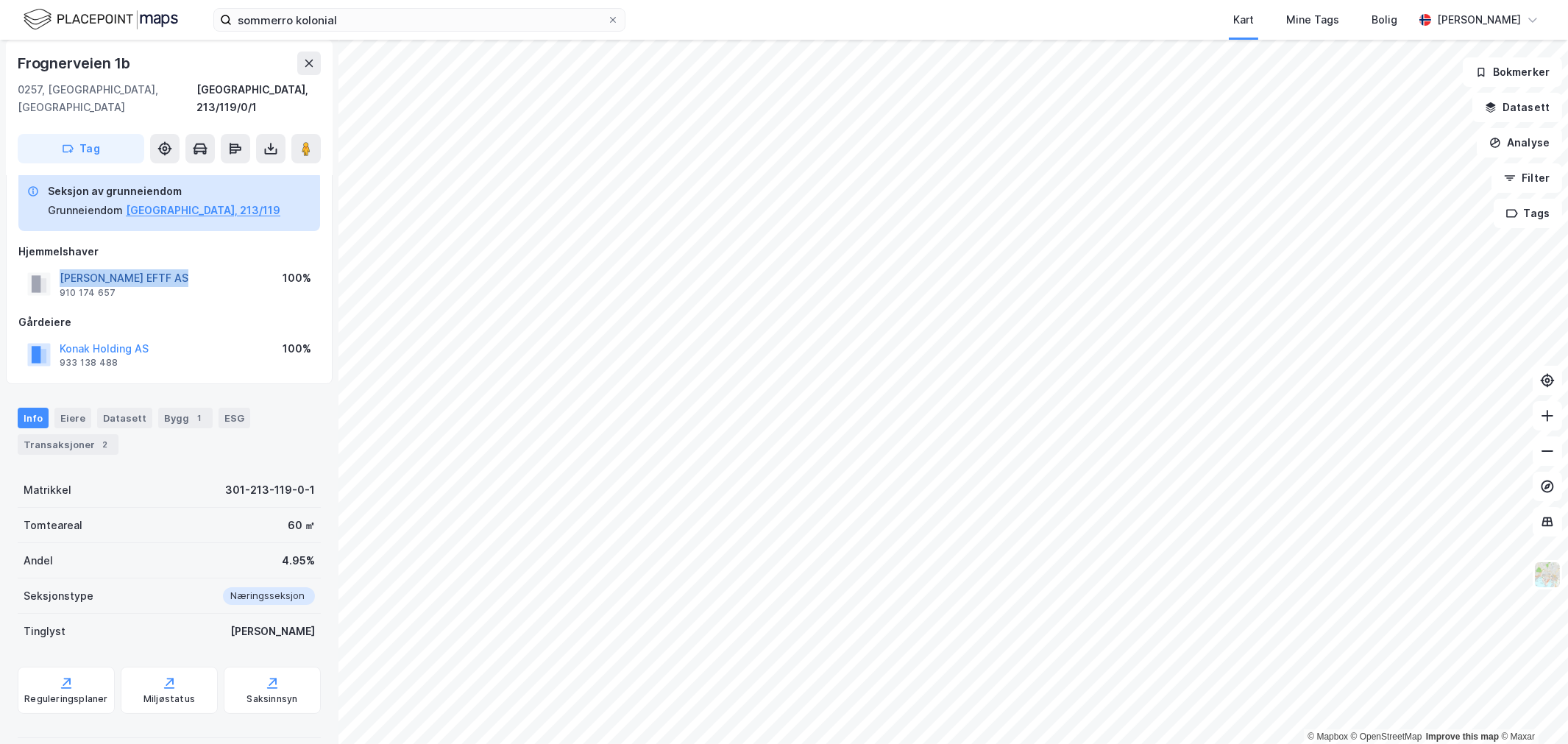
drag, startPoint x: 189, startPoint y: 255, endPoint x: 62, endPoint y: 257, distance: 127.0
click at [62, 267] on div "ANDERSEN ELSE EFTF AS 910 174 657 100%" at bounding box center [169, 284] width 302 height 35
click at [138, 202] on button "Oslo, 213/119" at bounding box center [203, 210] width 155 height 18
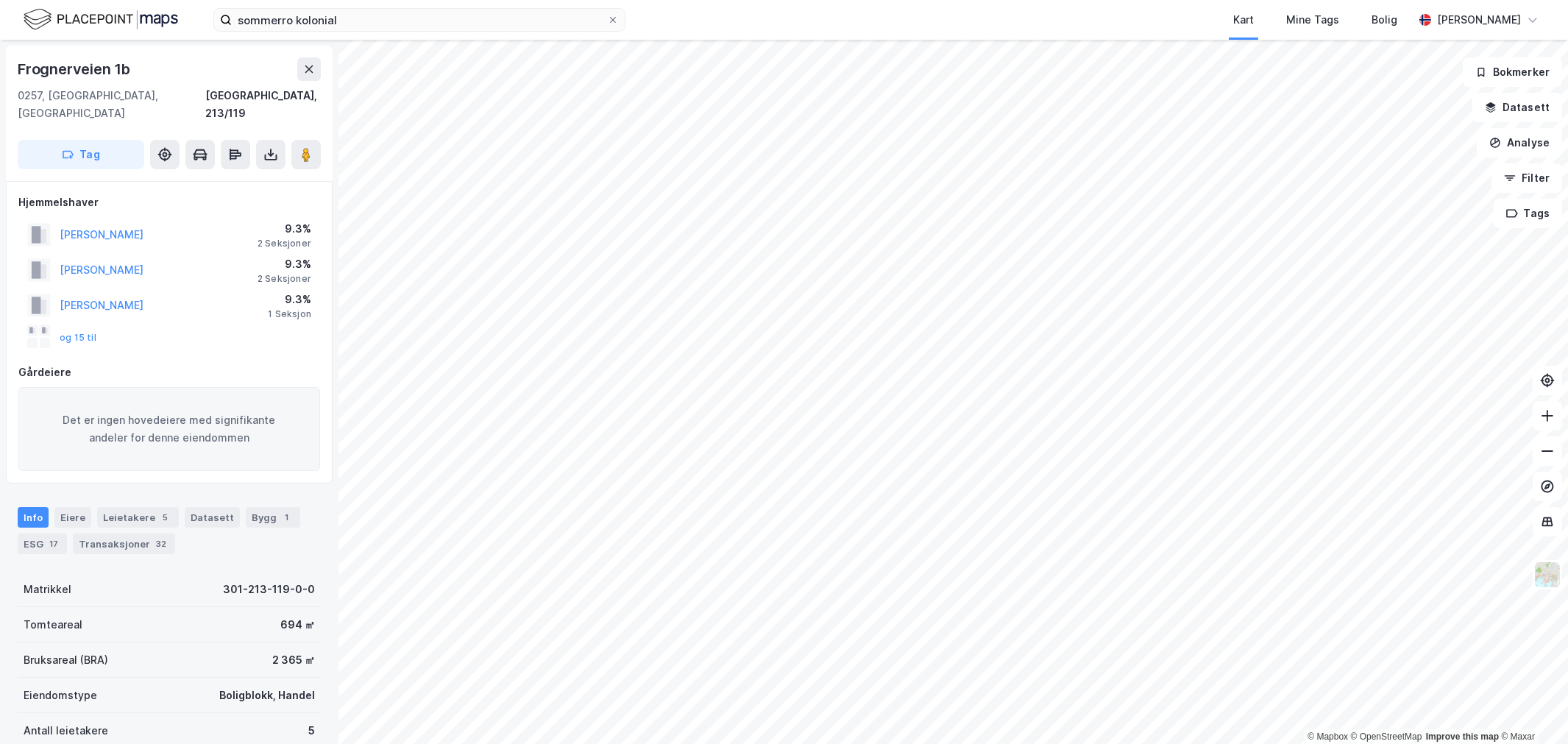
scroll to position [70, 0]
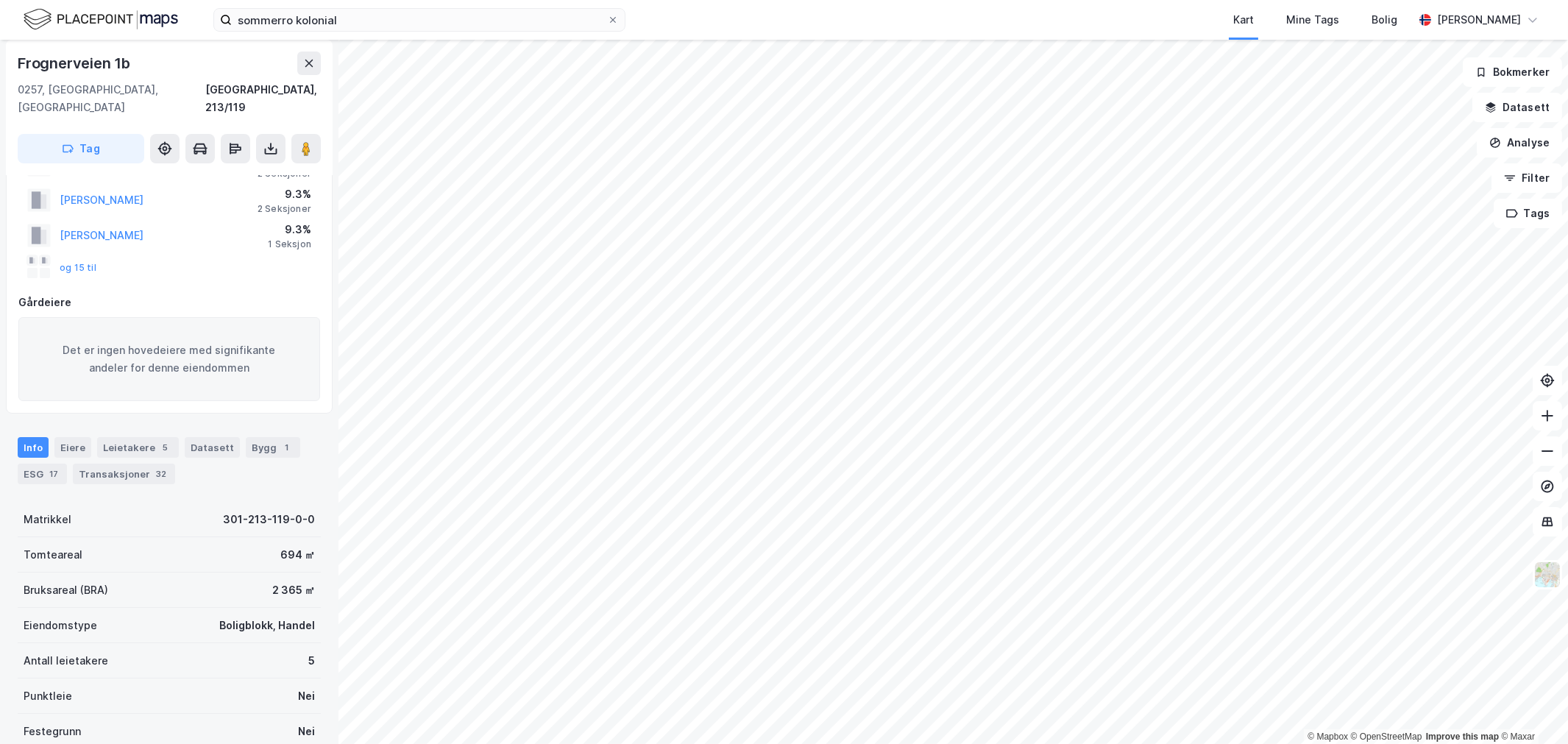
click at [67, 257] on div "og 15 til" at bounding box center [62, 267] width 69 height 24
click at [69, 255] on div "og 15 til" at bounding box center [62, 267] width 69 height 24
click at [72, 255] on div "og 15 til" at bounding box center [62, 267] width 69 height 24
click at [0, 0] on button "og 15 til" at bounding box center [0, 0] width 0 height 0
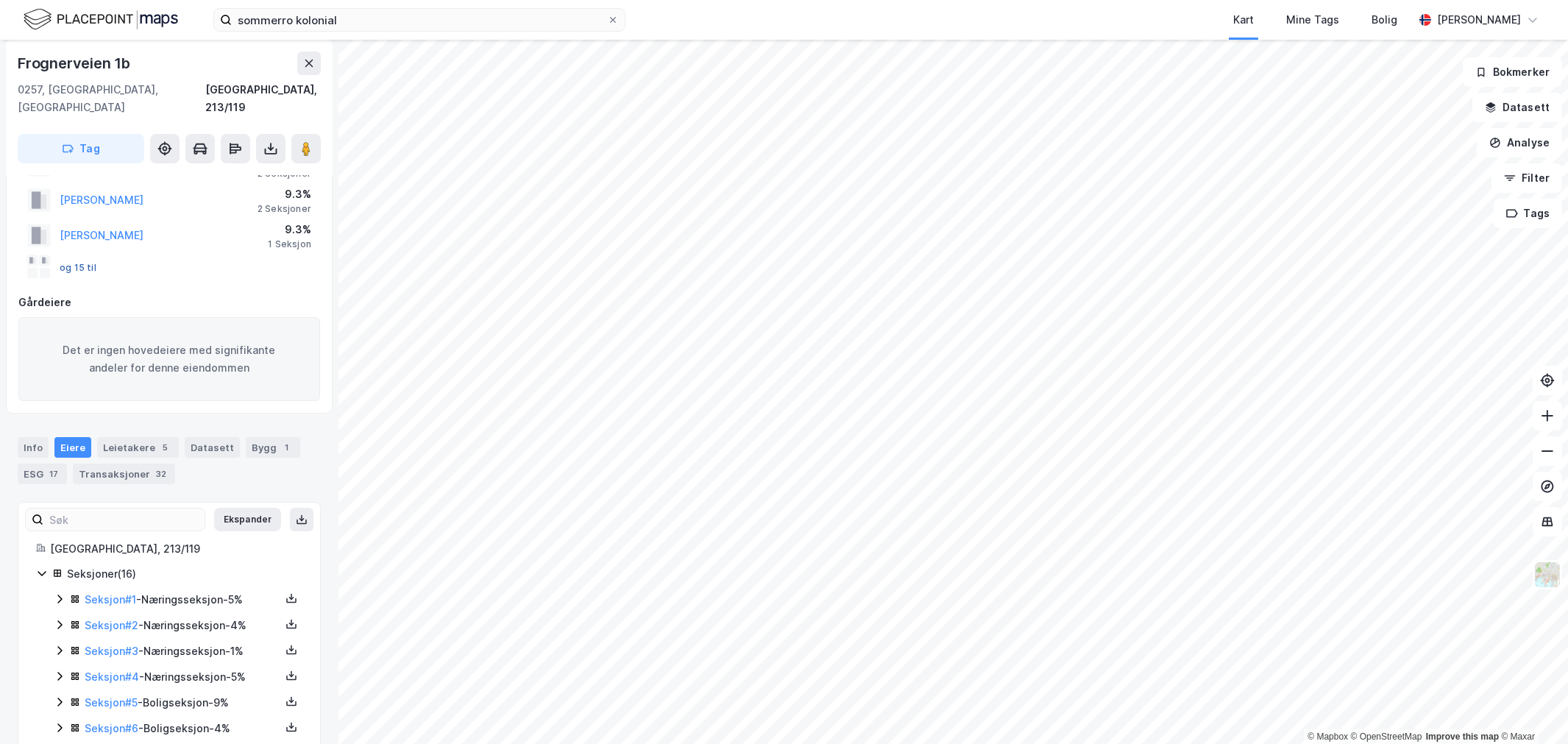
scroll to position [287, 0]
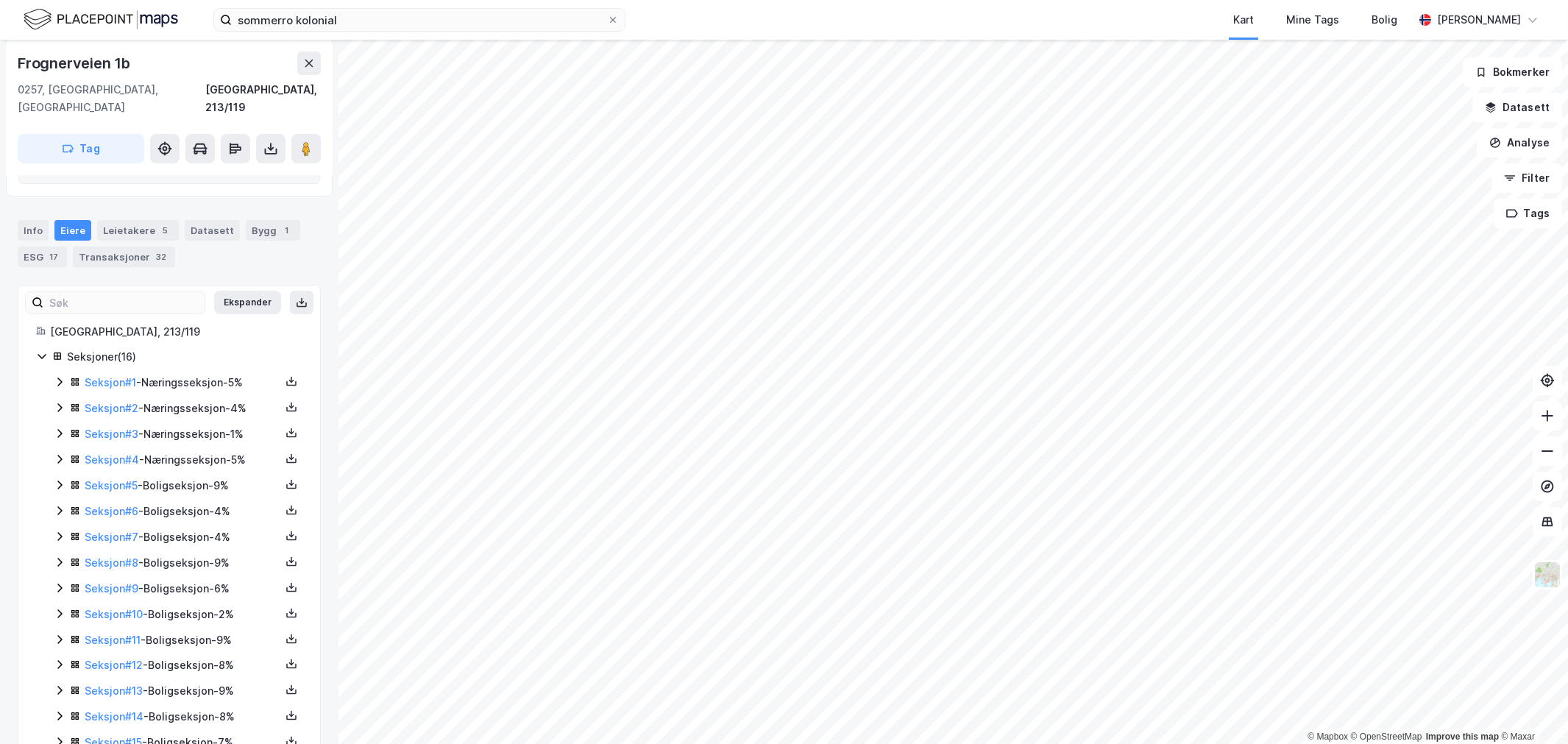
click at [54, 401] on icon at bounding box center [60, 407] width 12 height 12
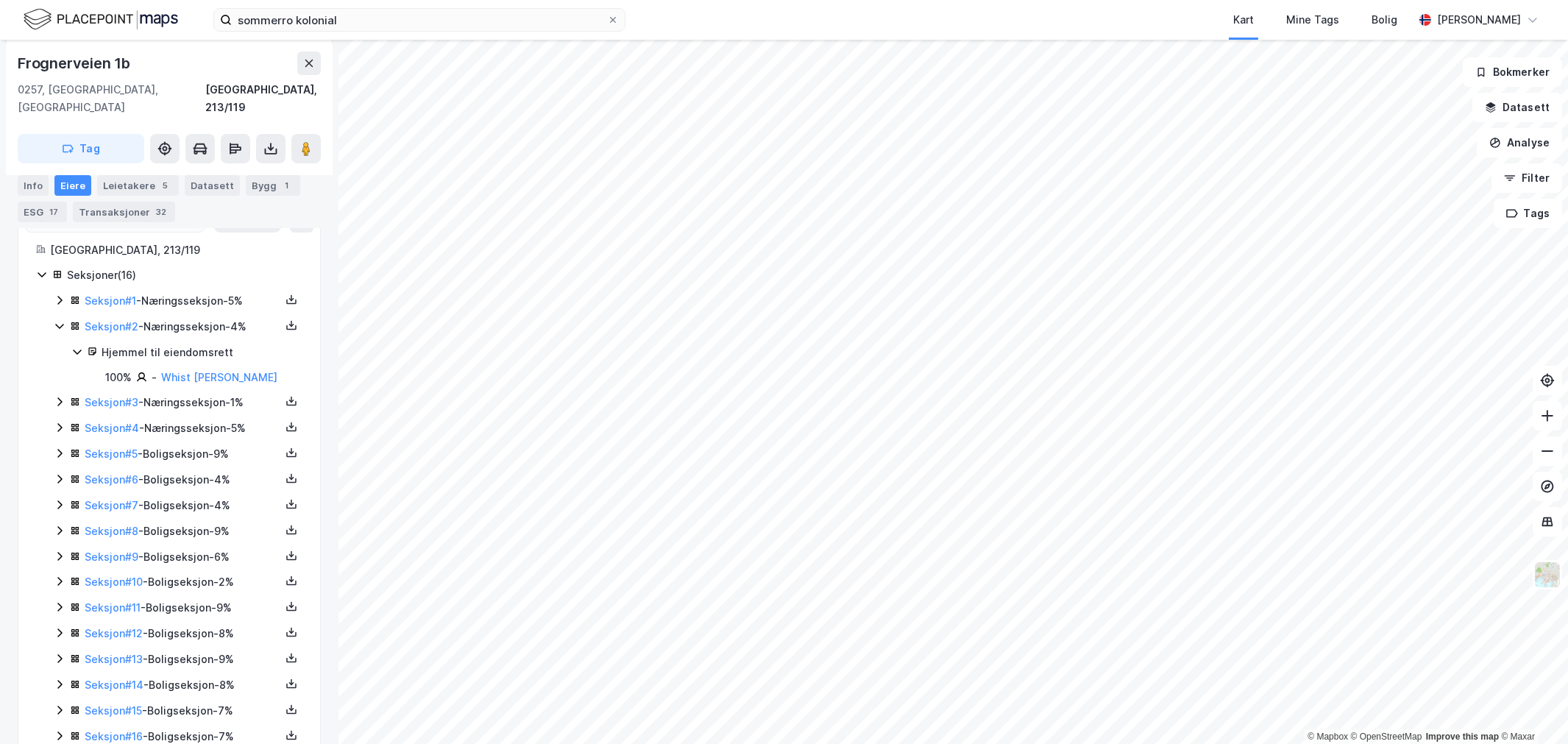
click at [57, 395] on icon at bounding box center [60, 401] width 12 height 12
click at [60, 473] on icon at bounding box center [59, 477] width 4 height 9
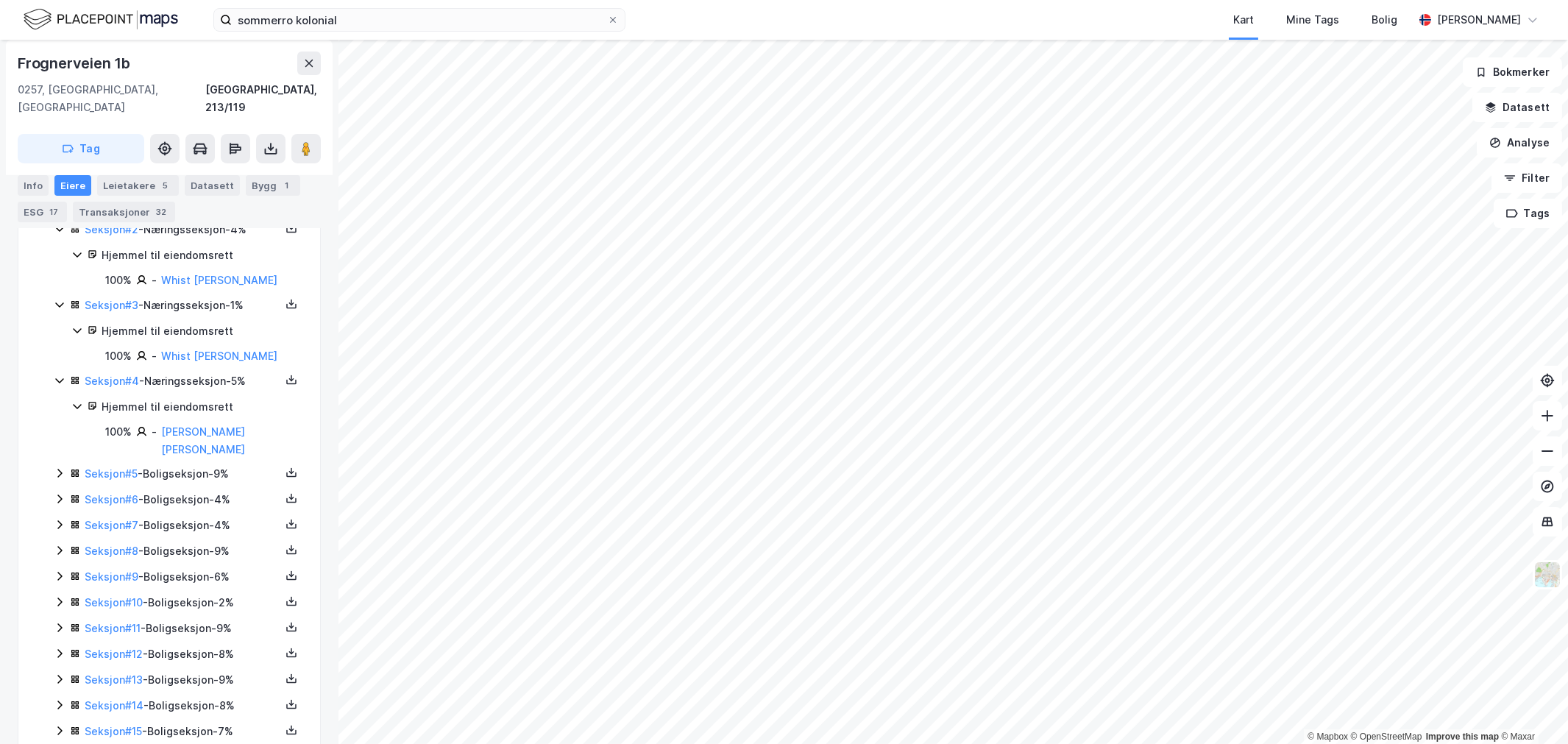
scroll to position [495, 0]
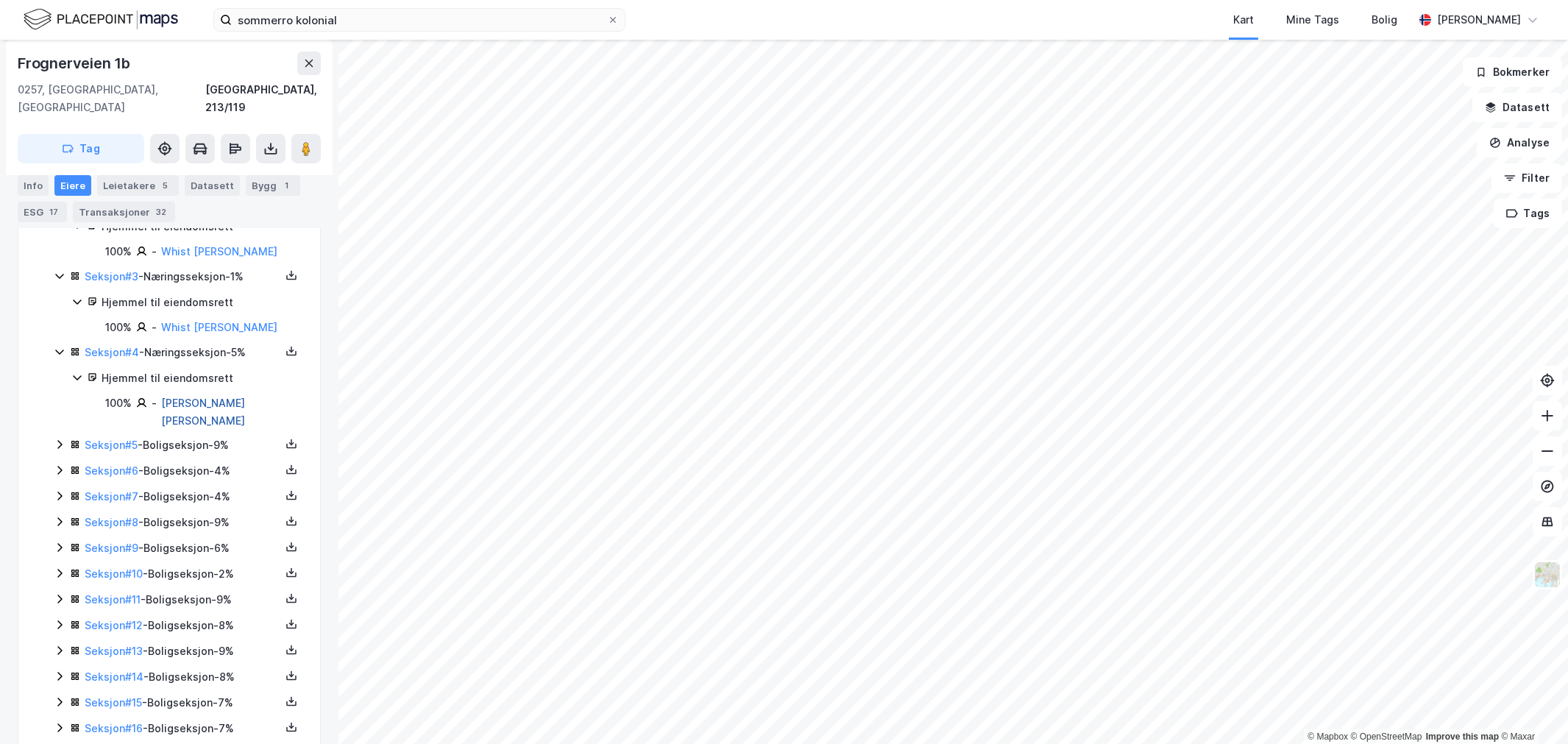
click at [192, 396] on link "Flaten Torgrim Emil" at bounding box center [203, 411] width 84 height 30
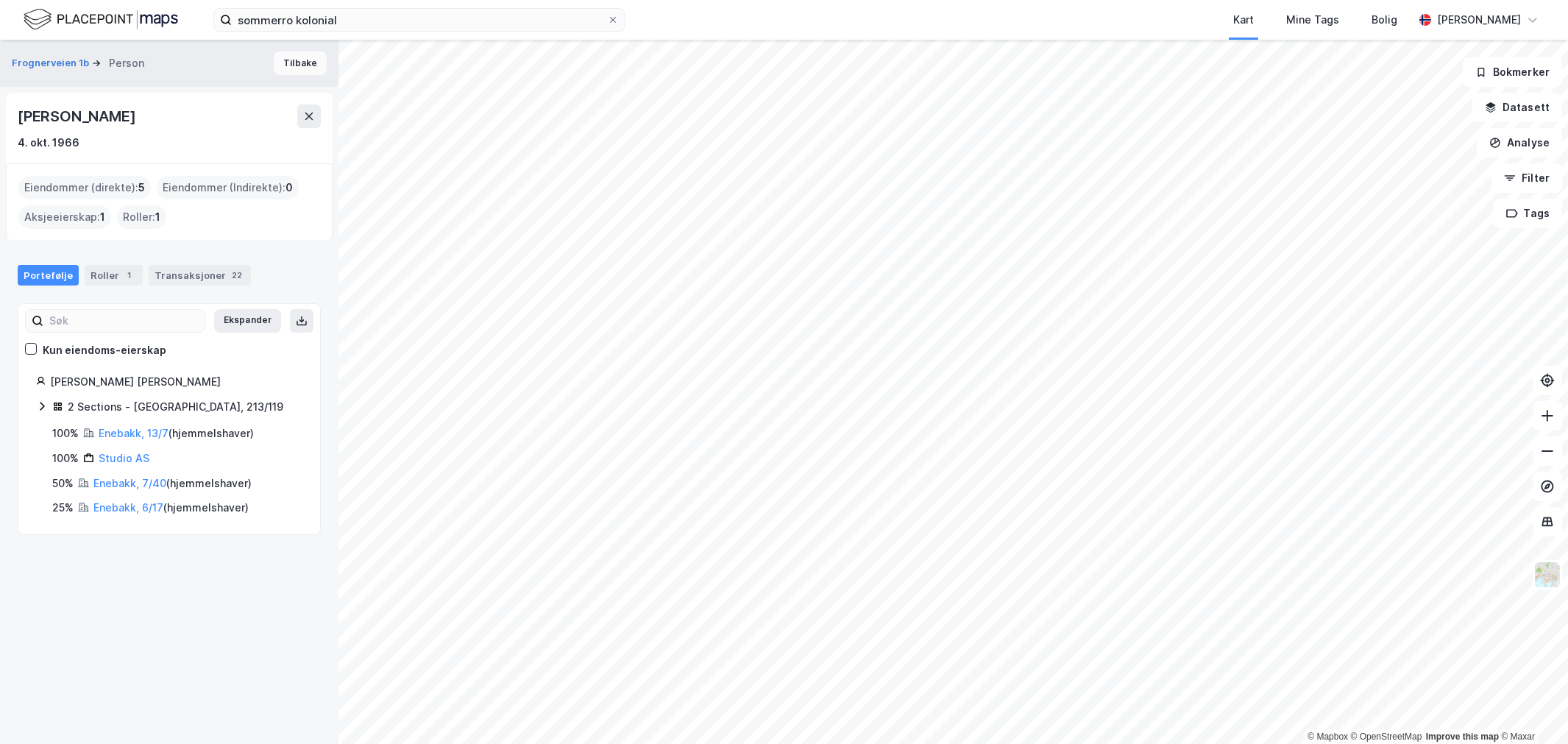
click at [273, 67] on button "Tilbake" at bounding box center [300, 63] width 53 height 24
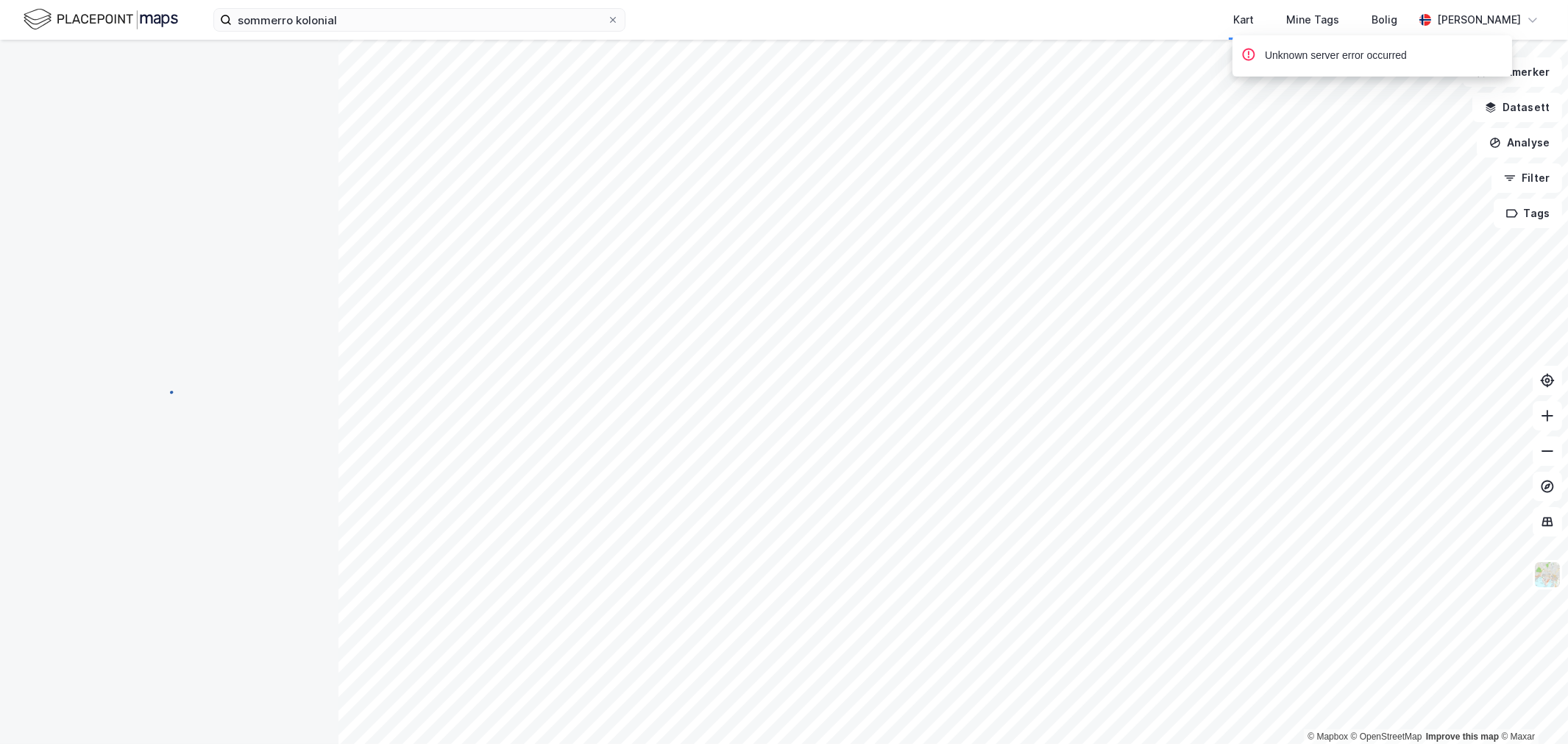
scroll to position [343, 0]
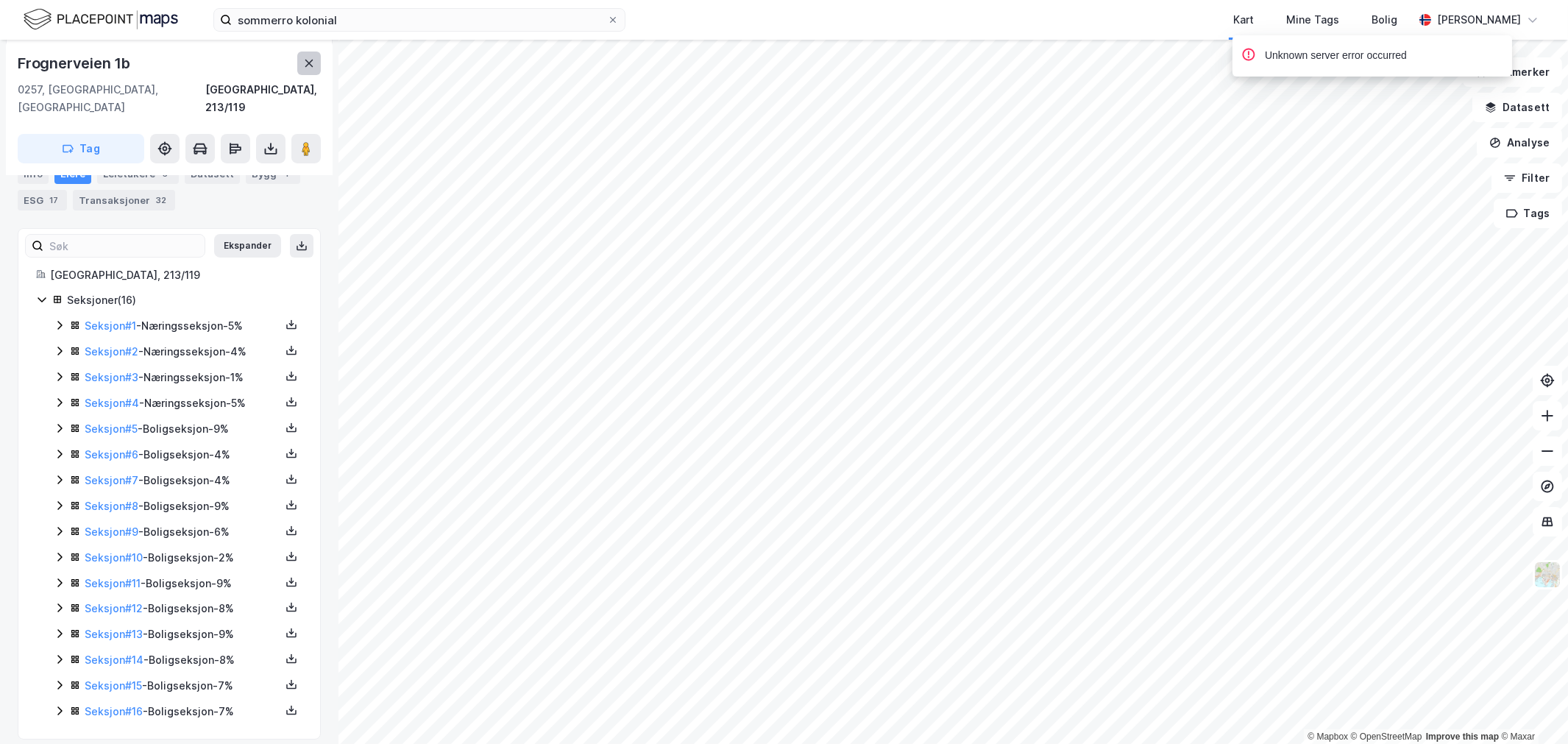
click at [308, 61] on icon at bounding box center [309, 63] width 12 height 12
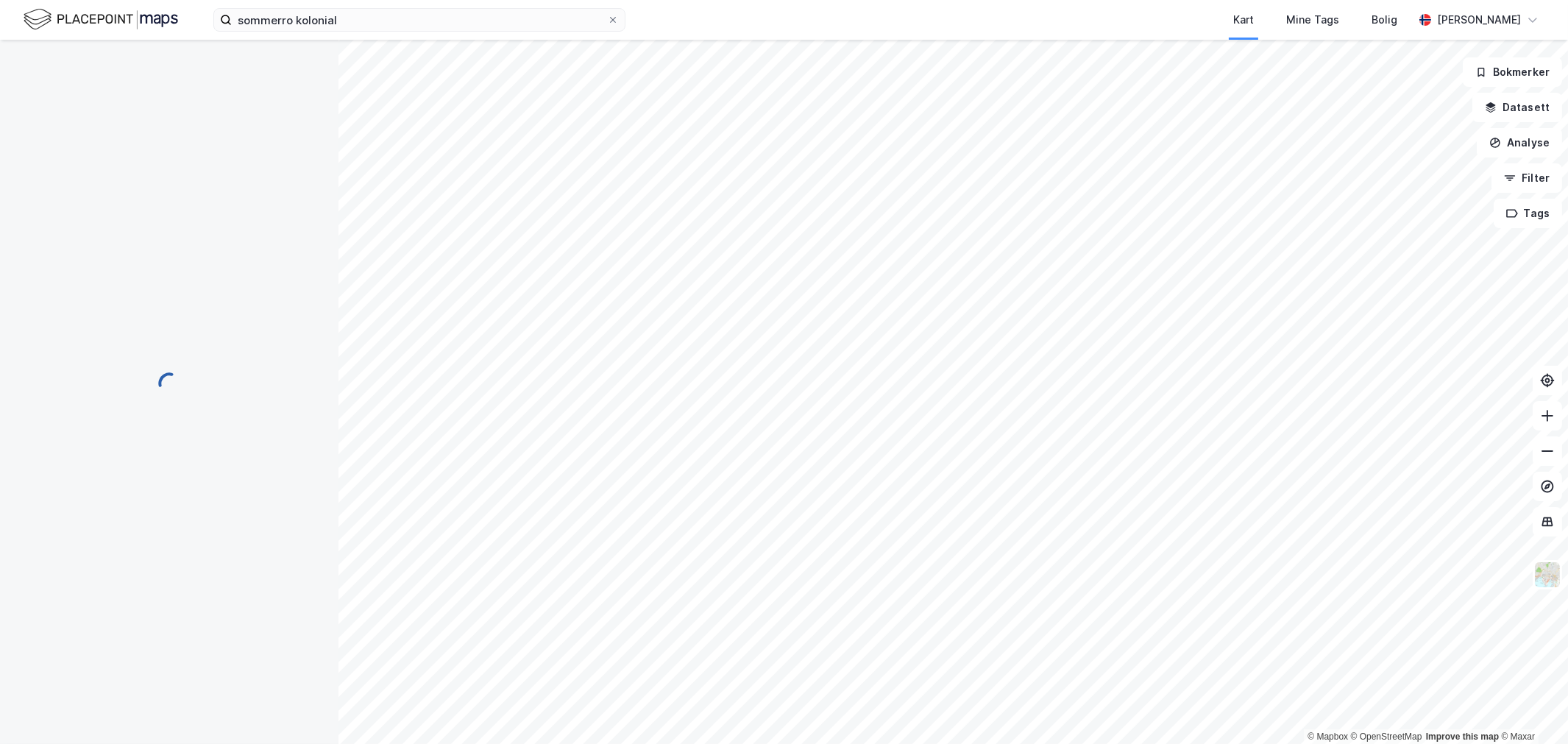
scroll to position [343, 0]
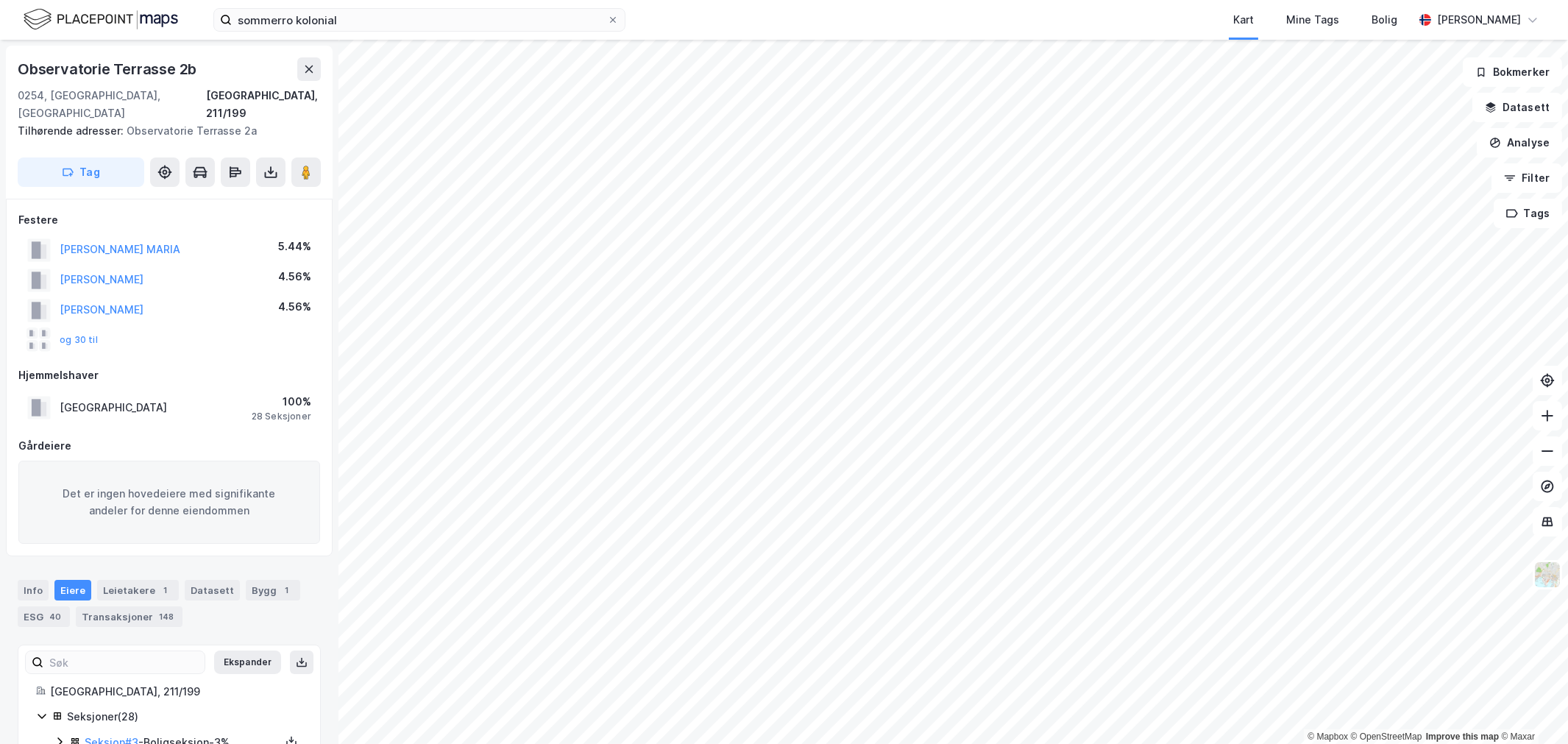
scroll to position [343, 0]
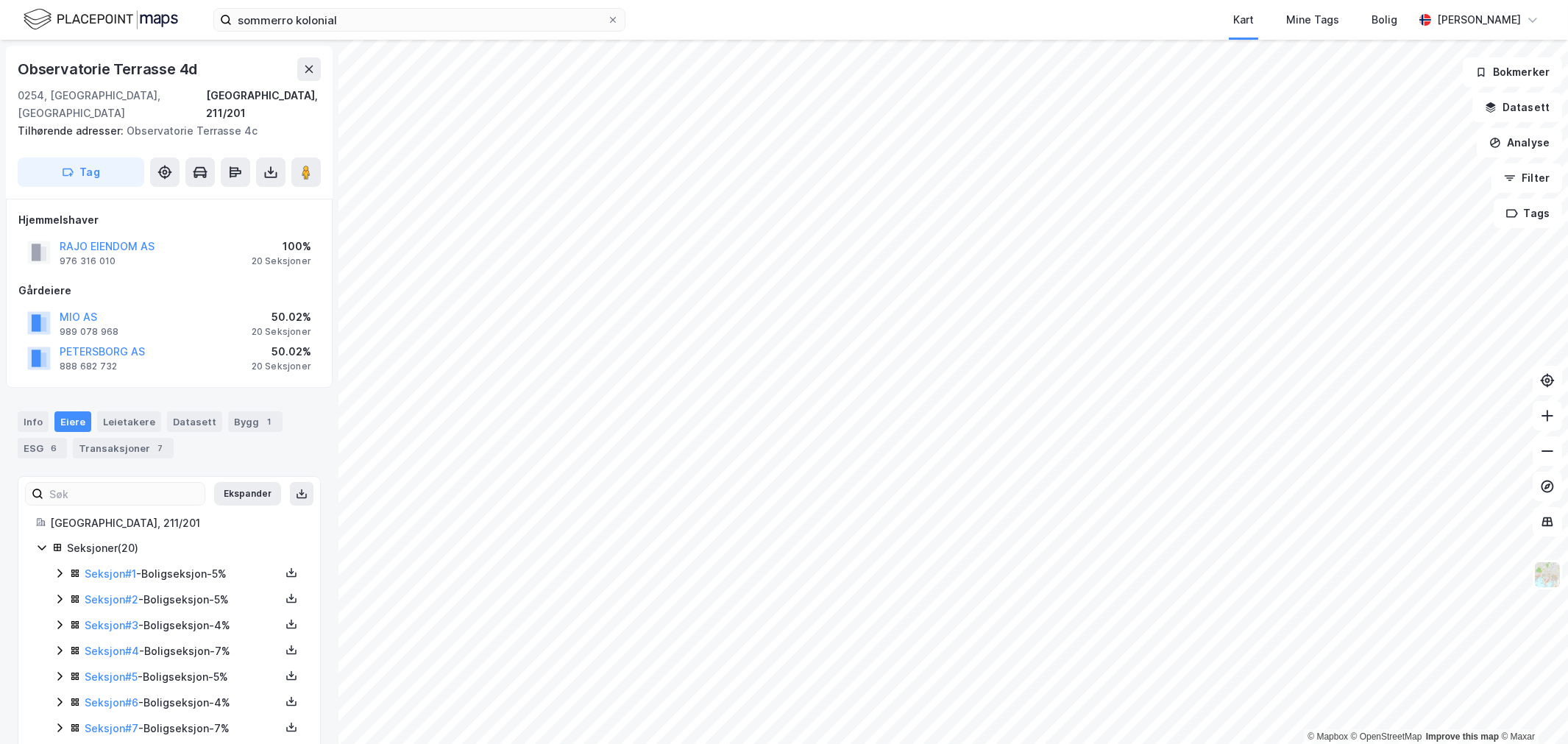
scroll to position [343, 0]
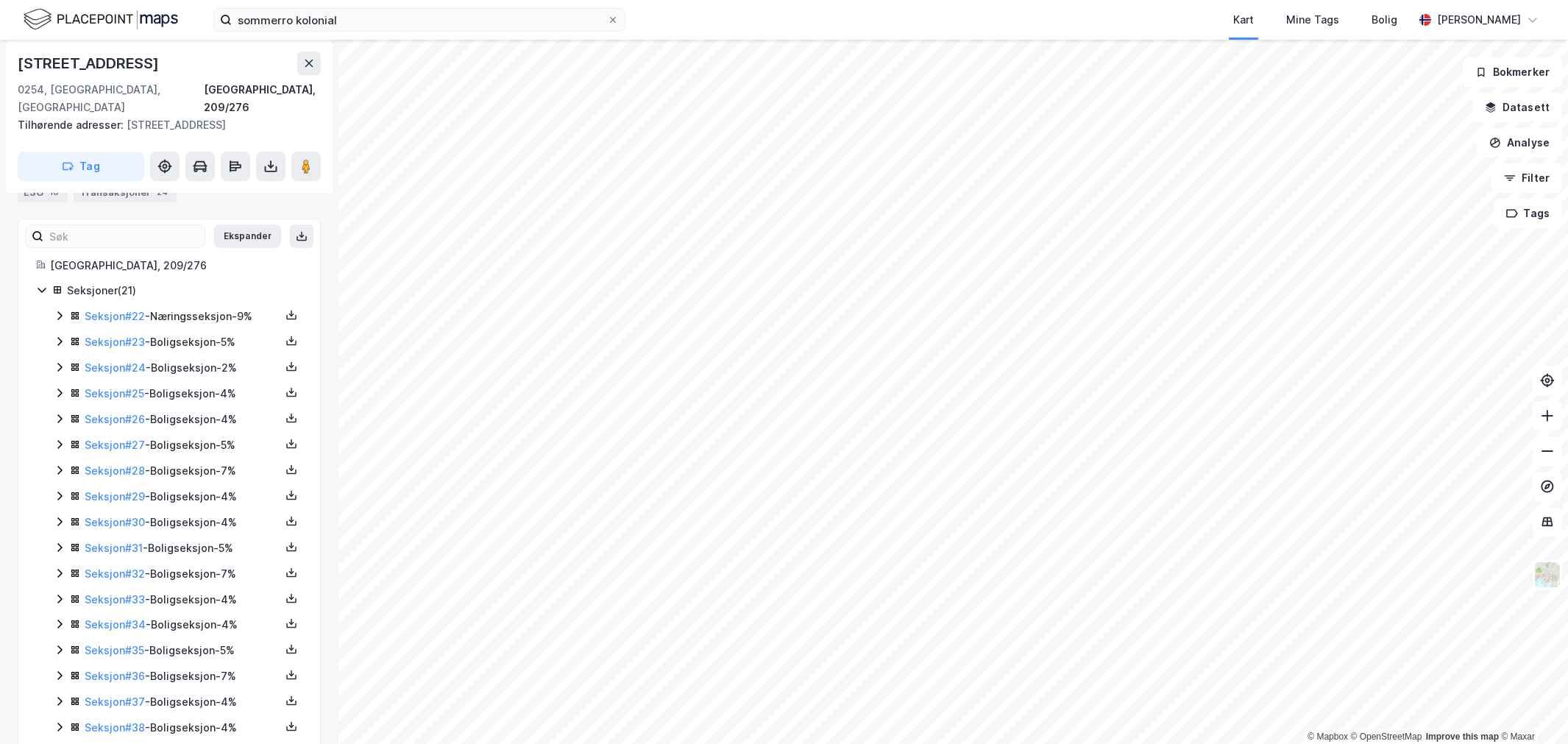
scroll to position [180, 0]
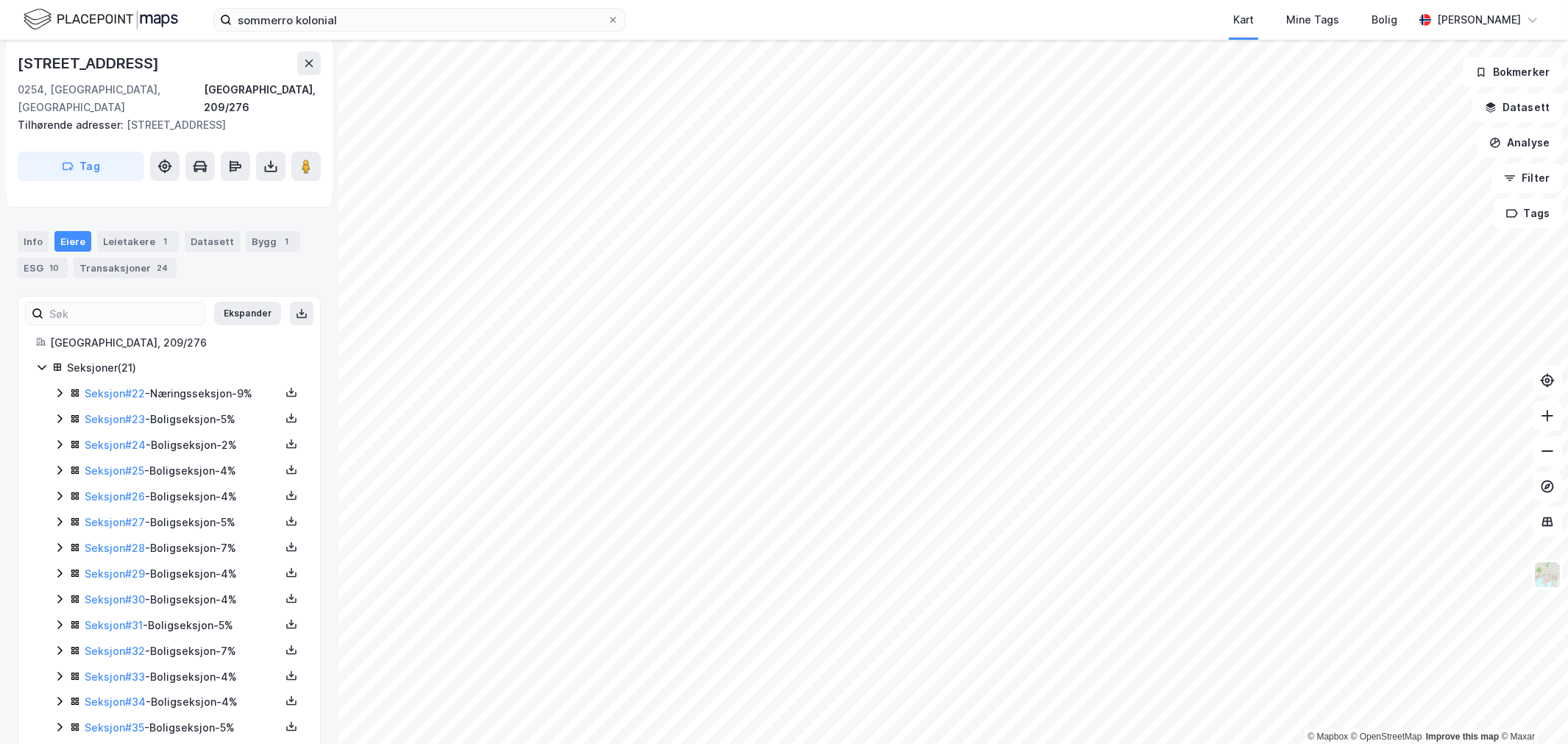
click at [93, 384] on div "Seksjon # 22 - Næringsseksjon - 9%" at bounding box center [182, 393] width 196 height 18
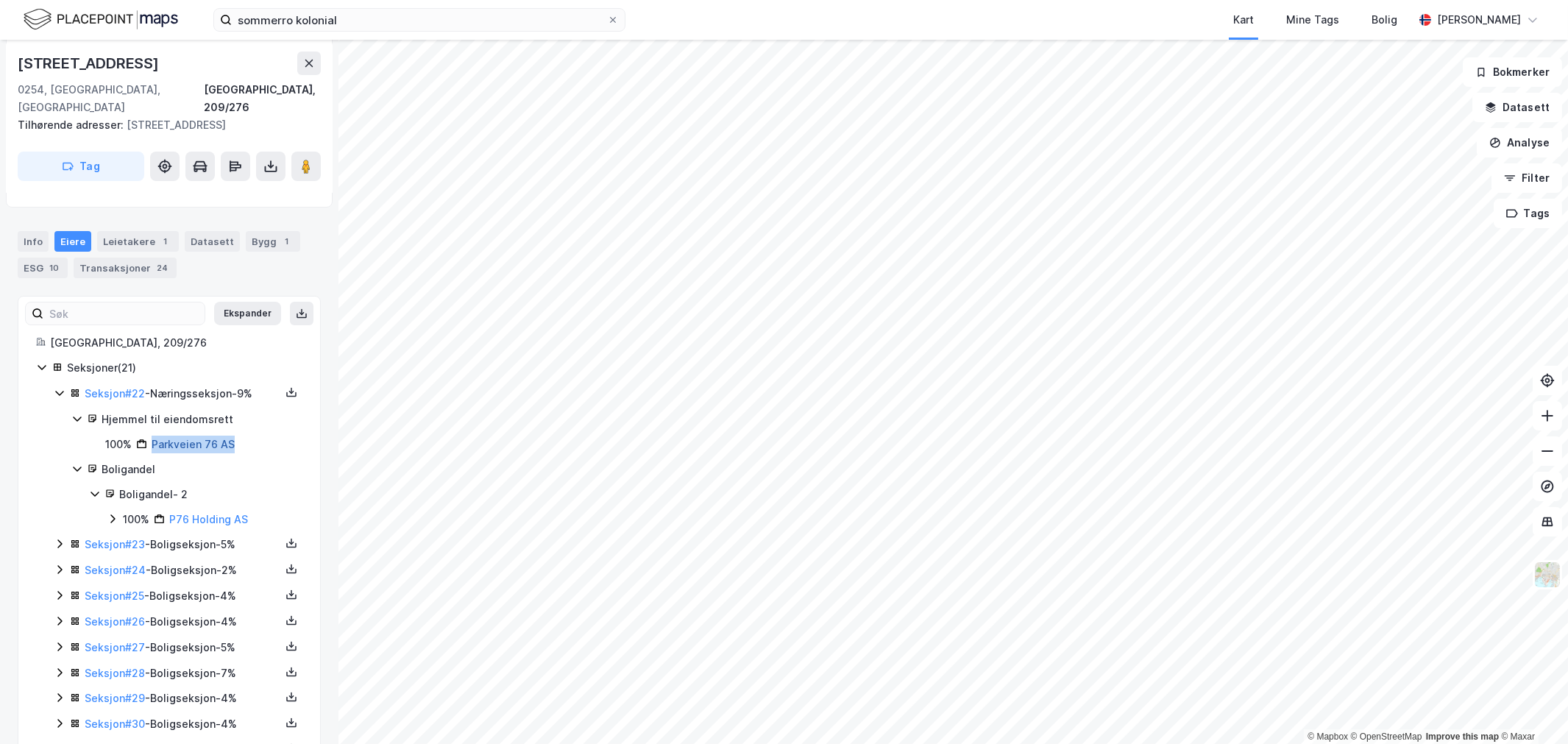
drag, startPoint x: 245, startPoint y: 423, endPoint x: 156, endPoint y: 424, distance: 89.0
click at [156, 436] on div "100% Parkveien 76 AS" at bounding box center [203, 444] width 197 height 18
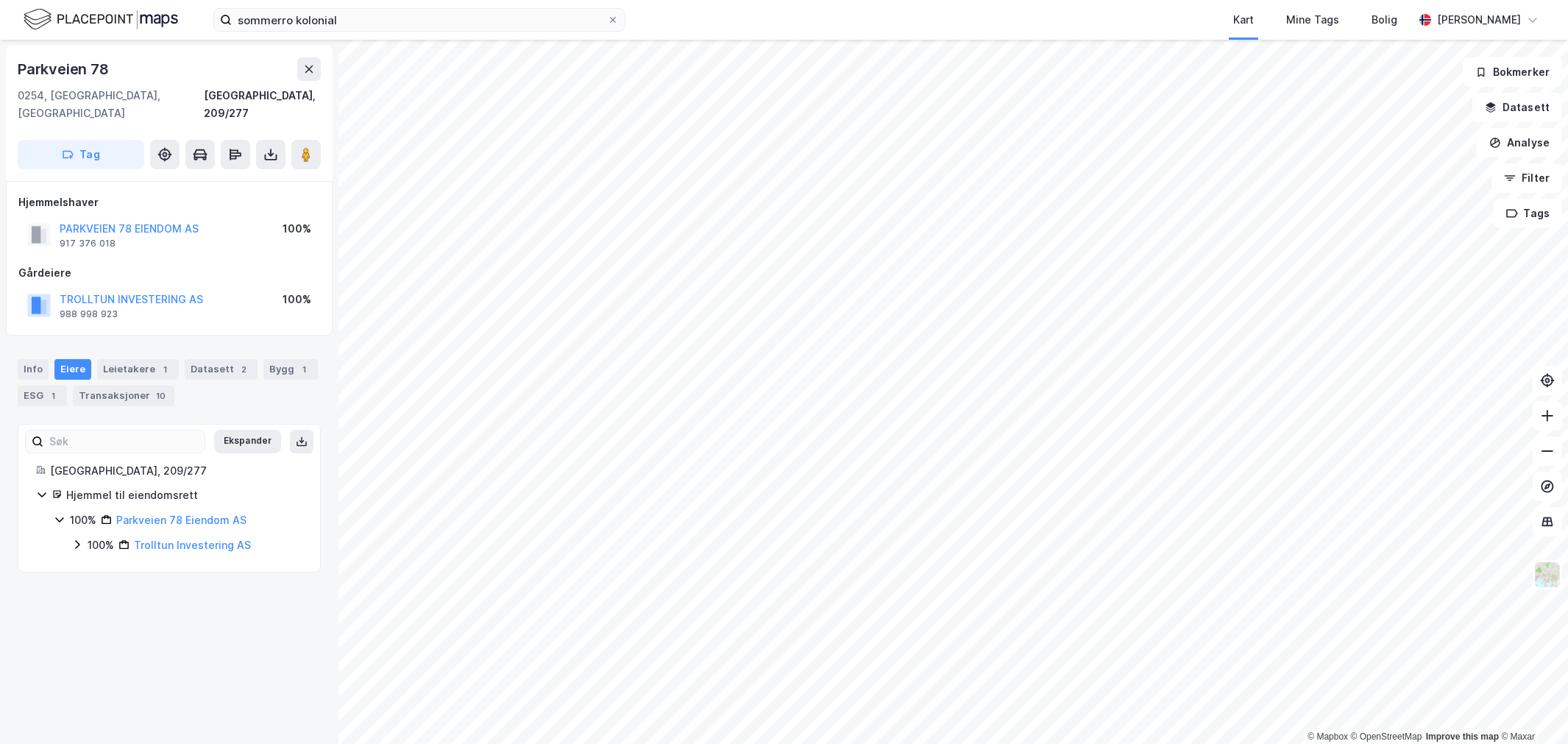
click at [246, 288] on div "TROLLTUN INVESTERING AS 988 998 923 100%" at bounding box center [169, 305] width 302 height 35
click at [201, 288] on div "TROLLTUN INVESTERING AS 988 998 923 100%" at bounding box center [169, 305] width 302 height 35
click at [0, 0] on button "TROLLTUN INVESTERING AS" at bounding box center [0, 0] width 0 height 0
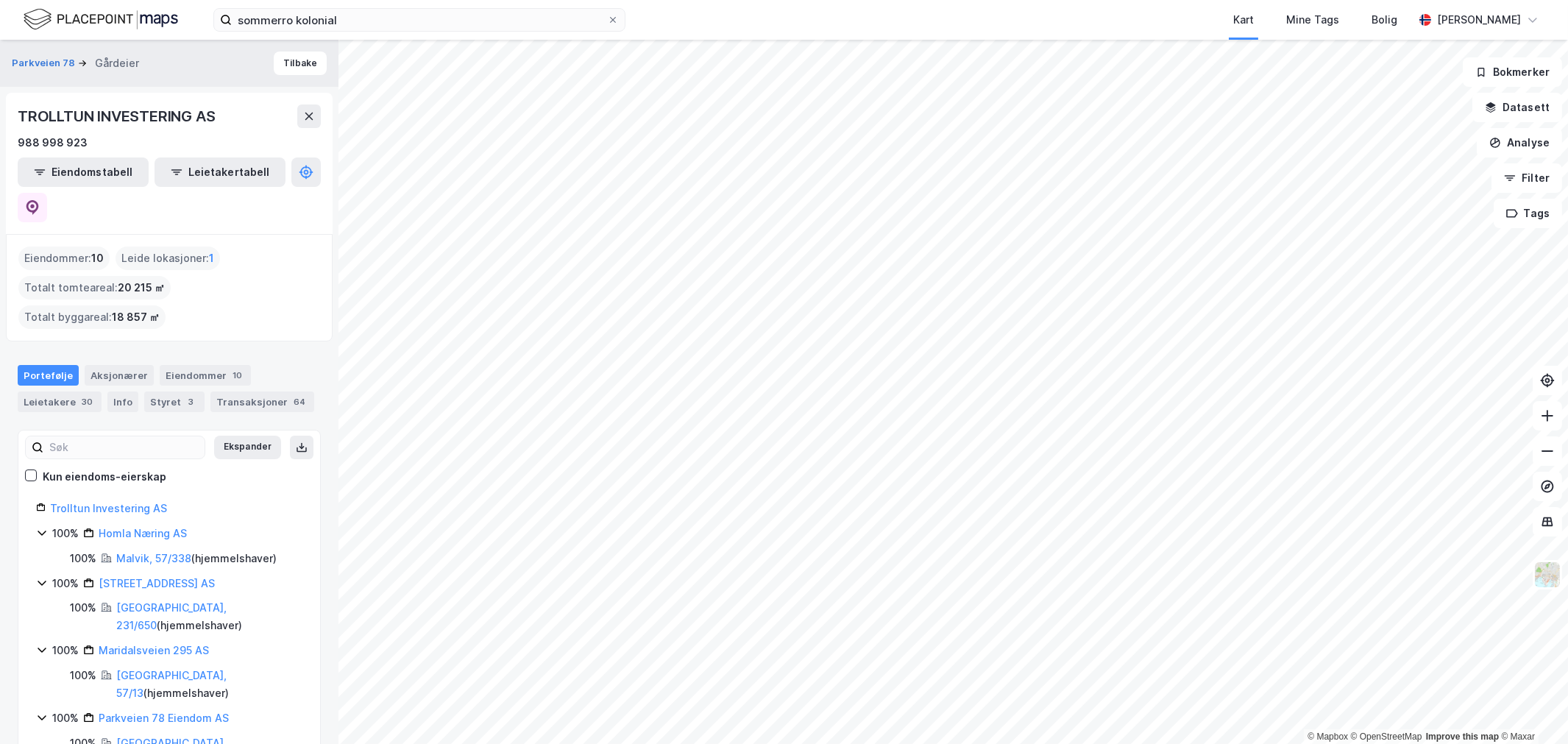
click at [893, 0] on html "sommerro kolonial Kart Mine Tags Bolig Wilhelm Grøm © Mapbox © OpenStreetMap Im…" at bounding box center [784, 372] width 1568 height 744
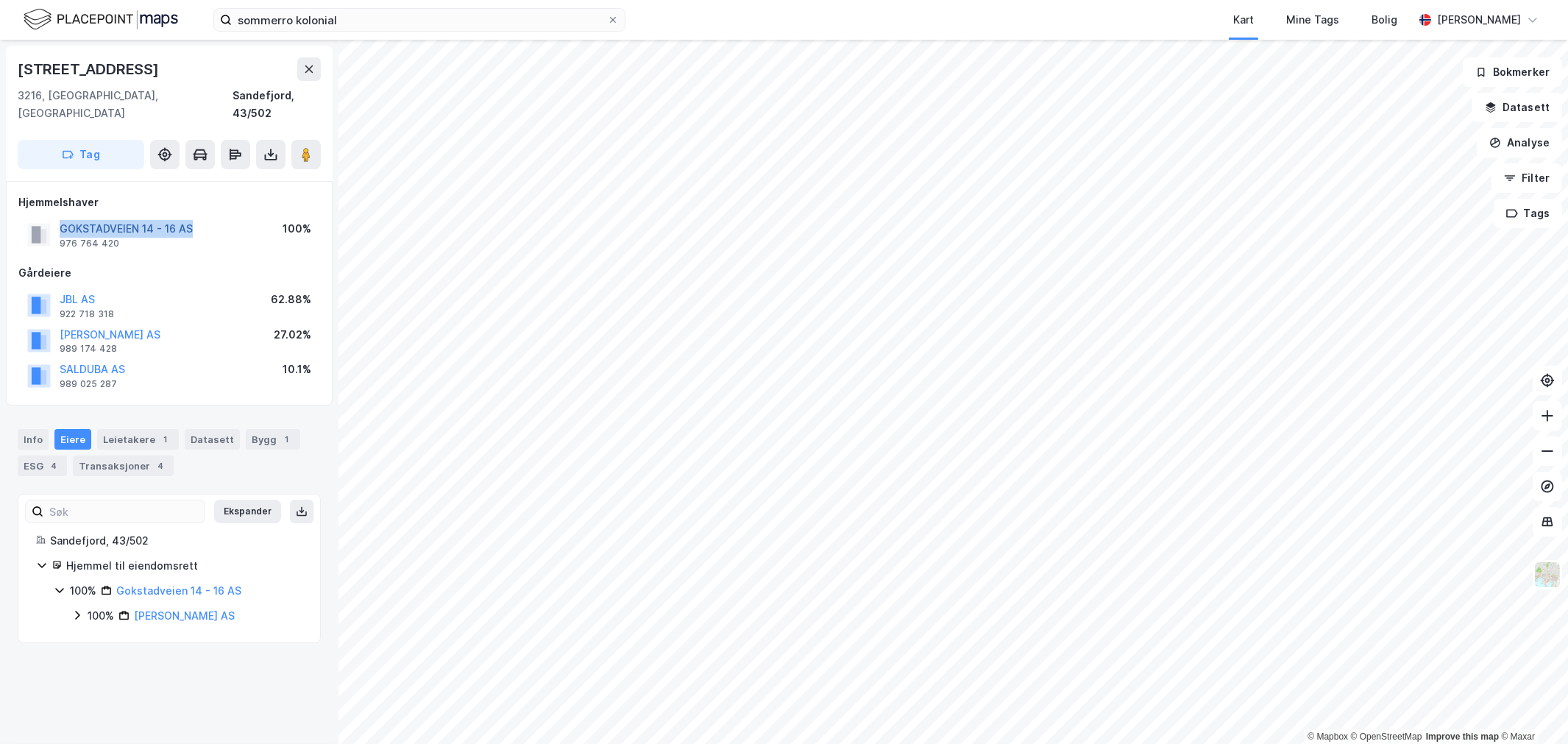
click at [0, 0] on button "GOKSTADVEIEN 14 - 16 AS" at bounding box center [0, 0] width 0 height 0
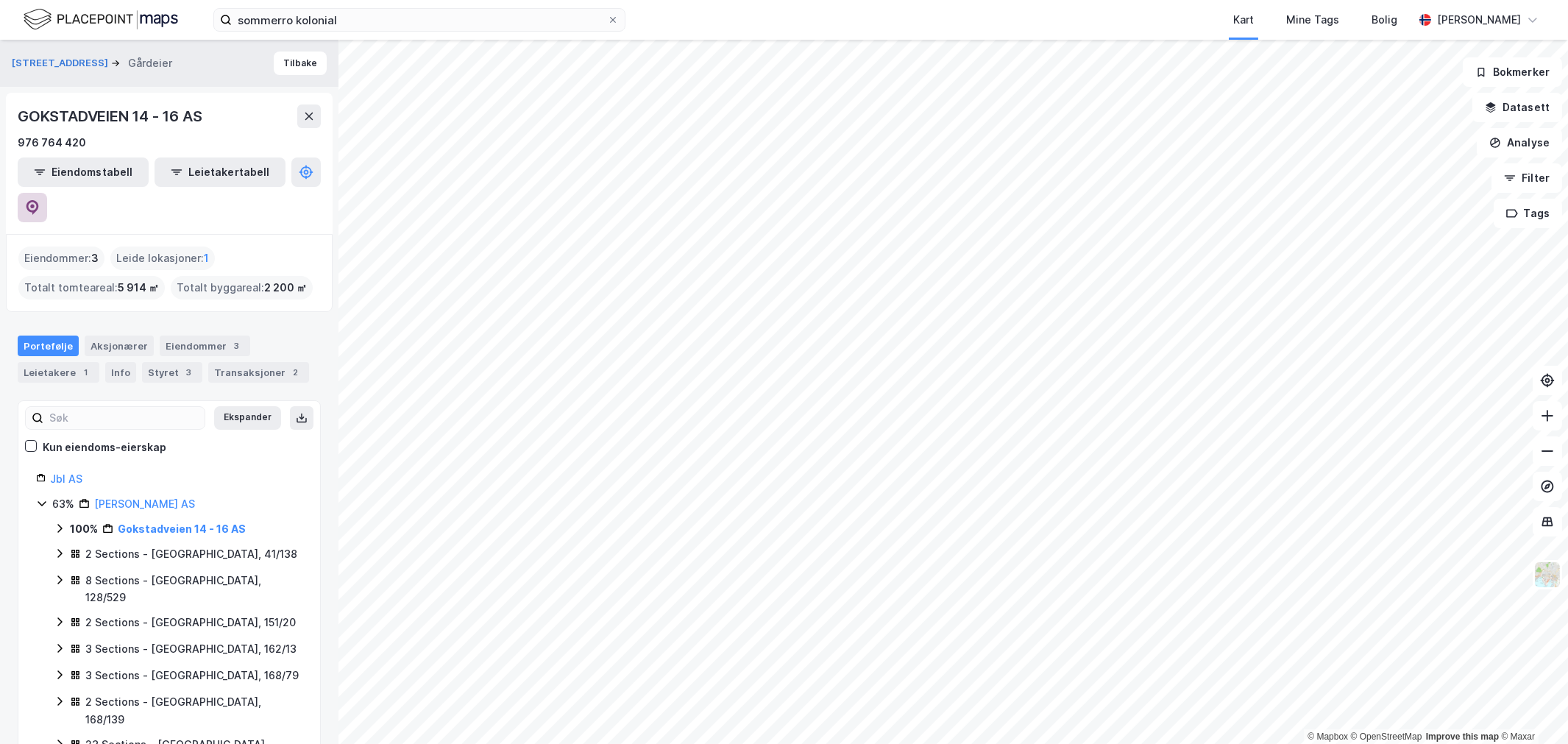
click at [39, 200] on icon at bounding box center [32, 207] width 13 height 15
click at [485, 743] on html "sommerro kolonial Kart Mine Tags Bolig Wilhelm Grøm © Mapbox © OpenStreetMap Im…" at bounding box center [784, 372] width 1568 height 744
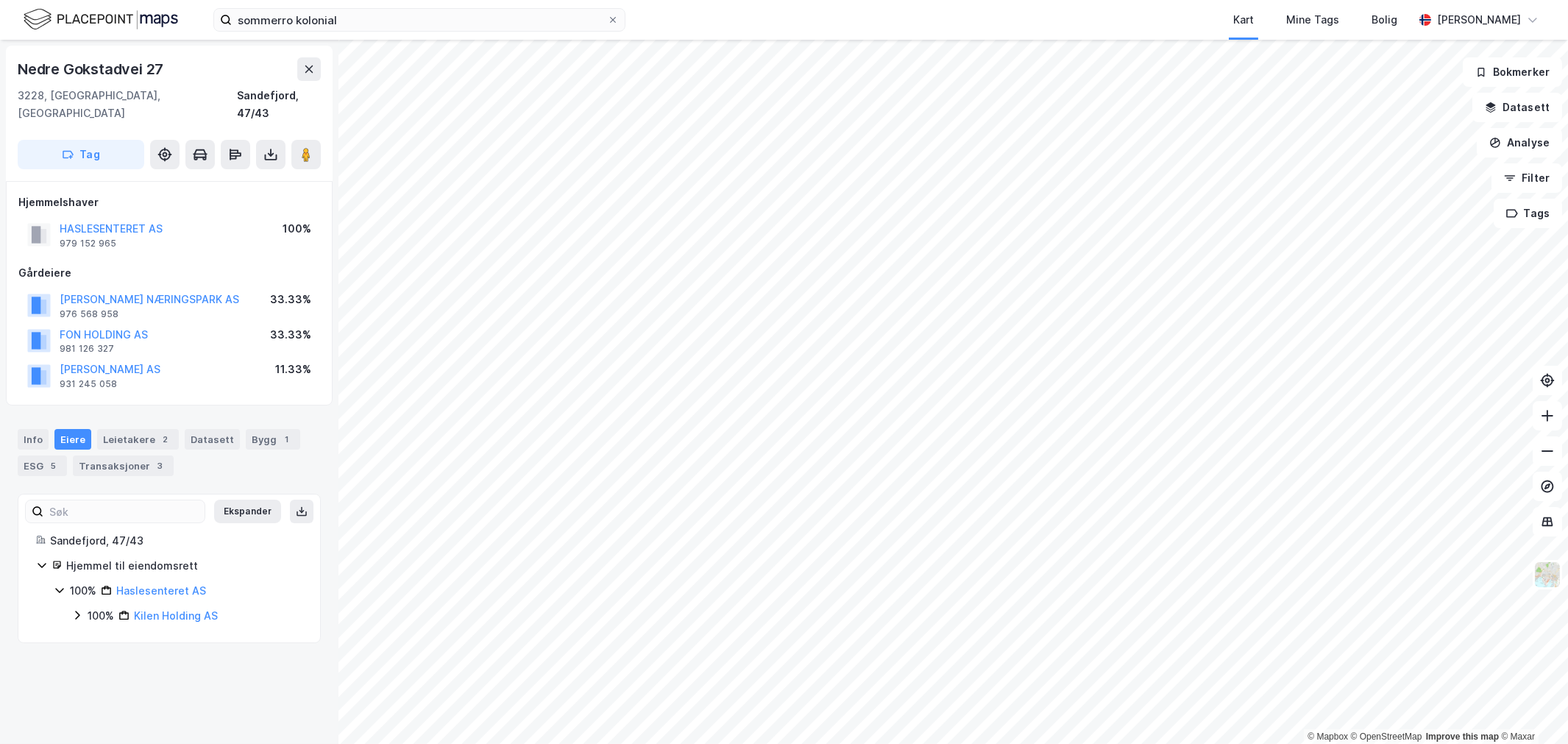
drag, startPoint x: 72, startPoint y: 373, endPoint x: 104, endPoint y: 376, distance: 32.1
drag, startPoint x: 104, startPoint y: 376, endPoint x: 11, endPoint y: 373, distance: 93.0
click at [11, 373] on div "Hjemmelshaver HASLESENTERET AS 979 152 965 100% Gårdeiere SOLBERG NÆRINGSPARK A…" at bounding box center [169, 293] width 326 height 225
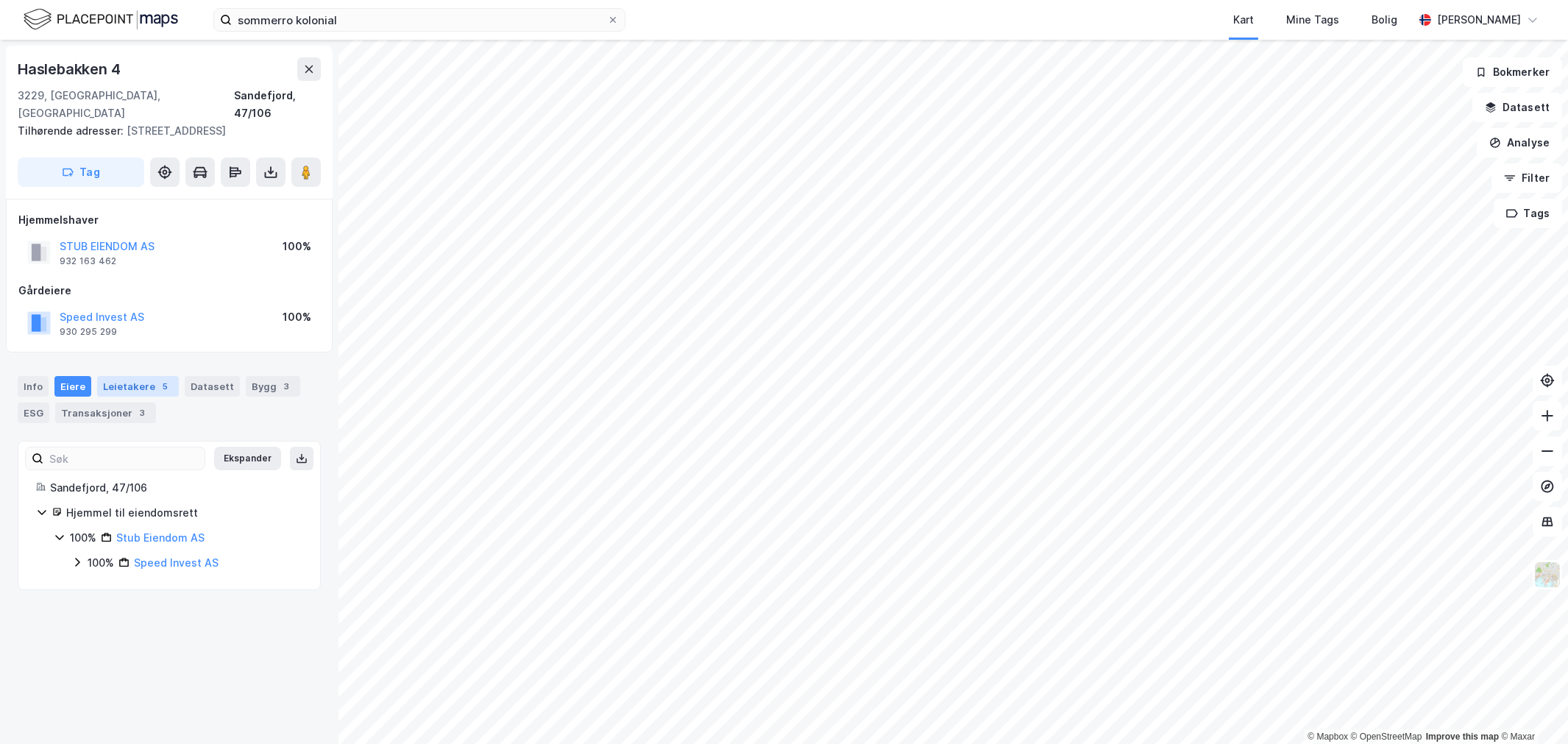
click at [124, 376] on div "Leietakere 5" at bounding box center [138, 386] width 82 height 21
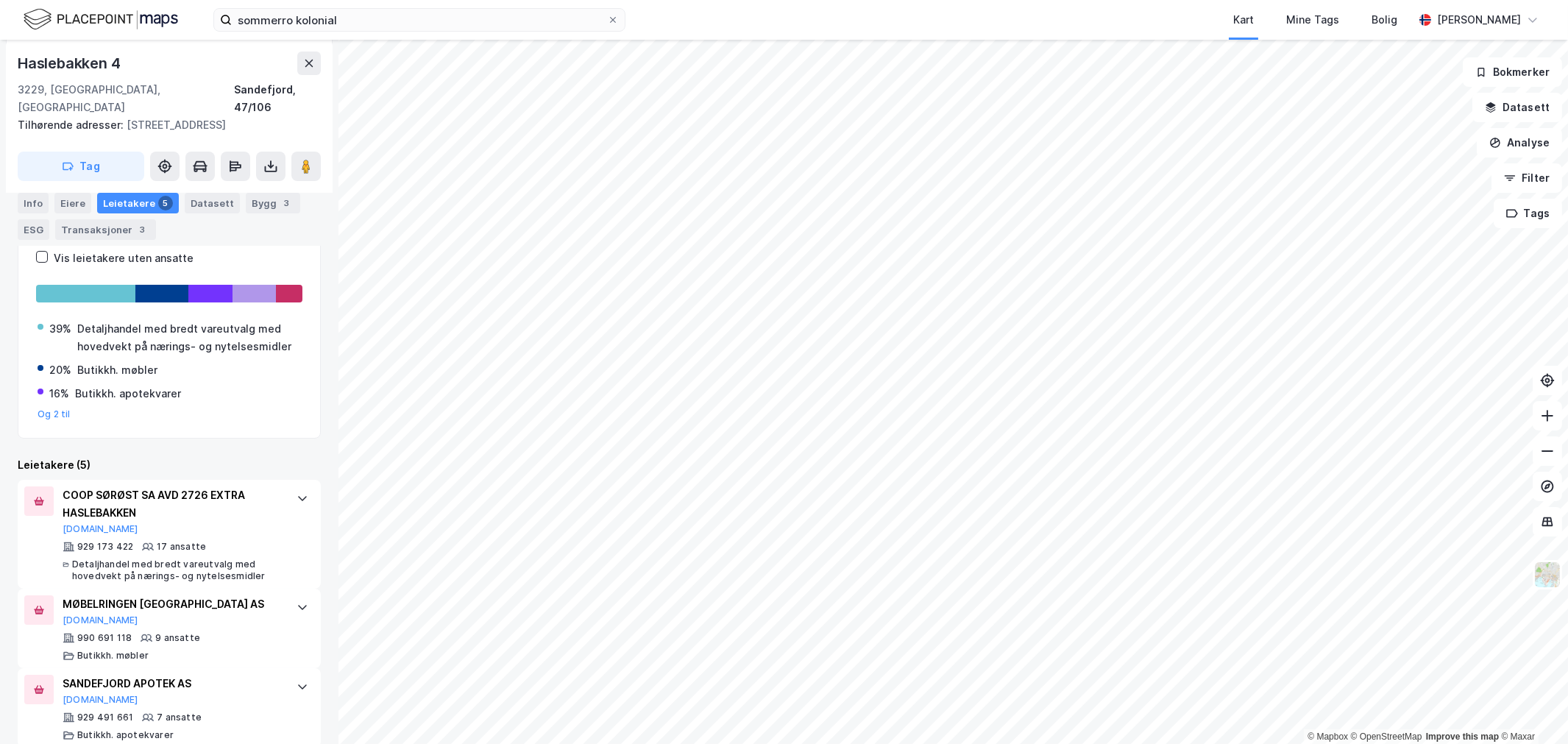
scroll to position [326, 0]
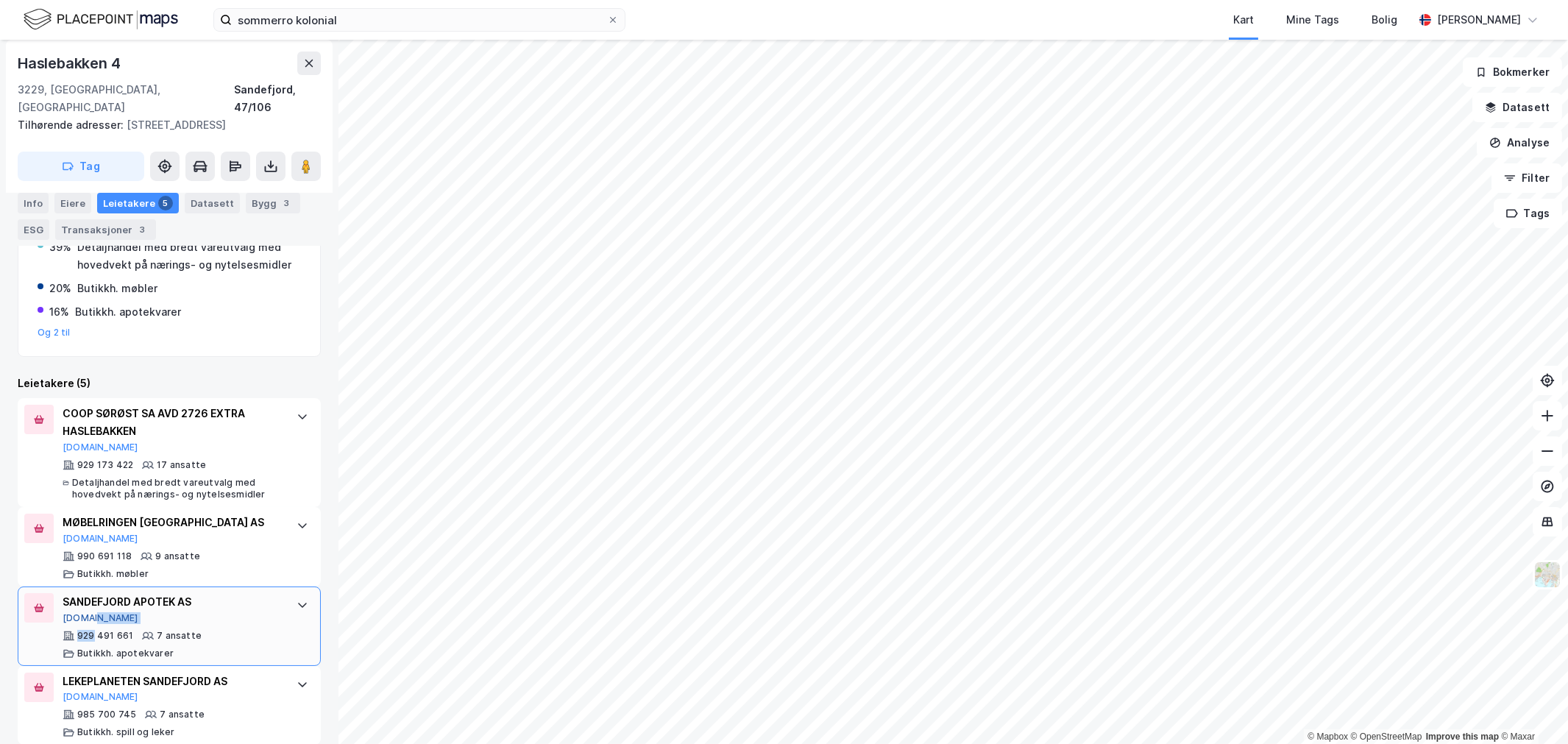
drag, startPoint x: 138, startPoint y: 686, endPoint x: 85, endPoint y: 600, distance: 101.0
click at [85, 600] on div "SANDEFJORD APOTEK AS Proff.no 929 491 661 7 ansatte Butikkh. apotekvarer" at bounding box center [172, 626] width 220 height 67
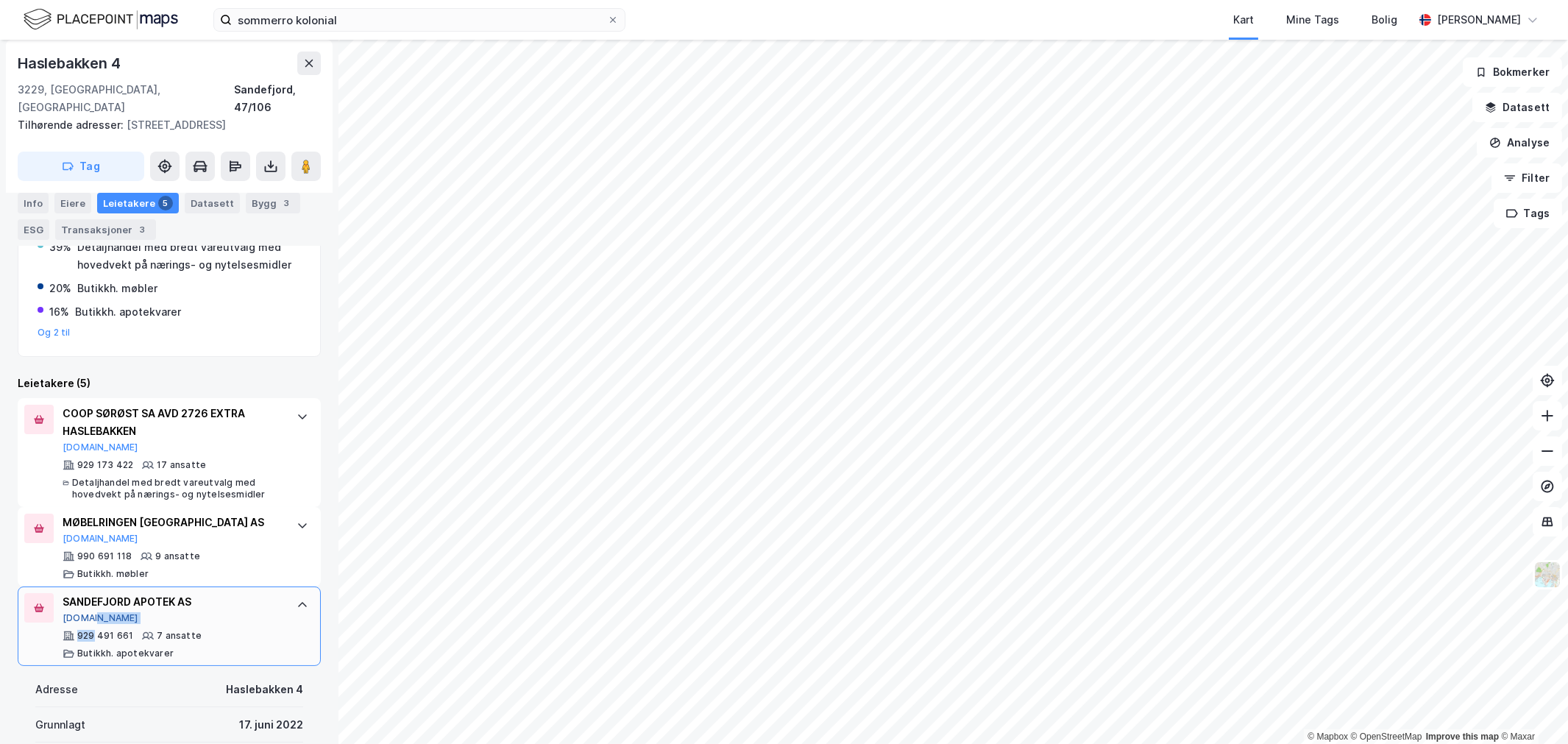
click at [85, 612] on button "Proff.no" at bounding box center [100, 618] width 76 height 12
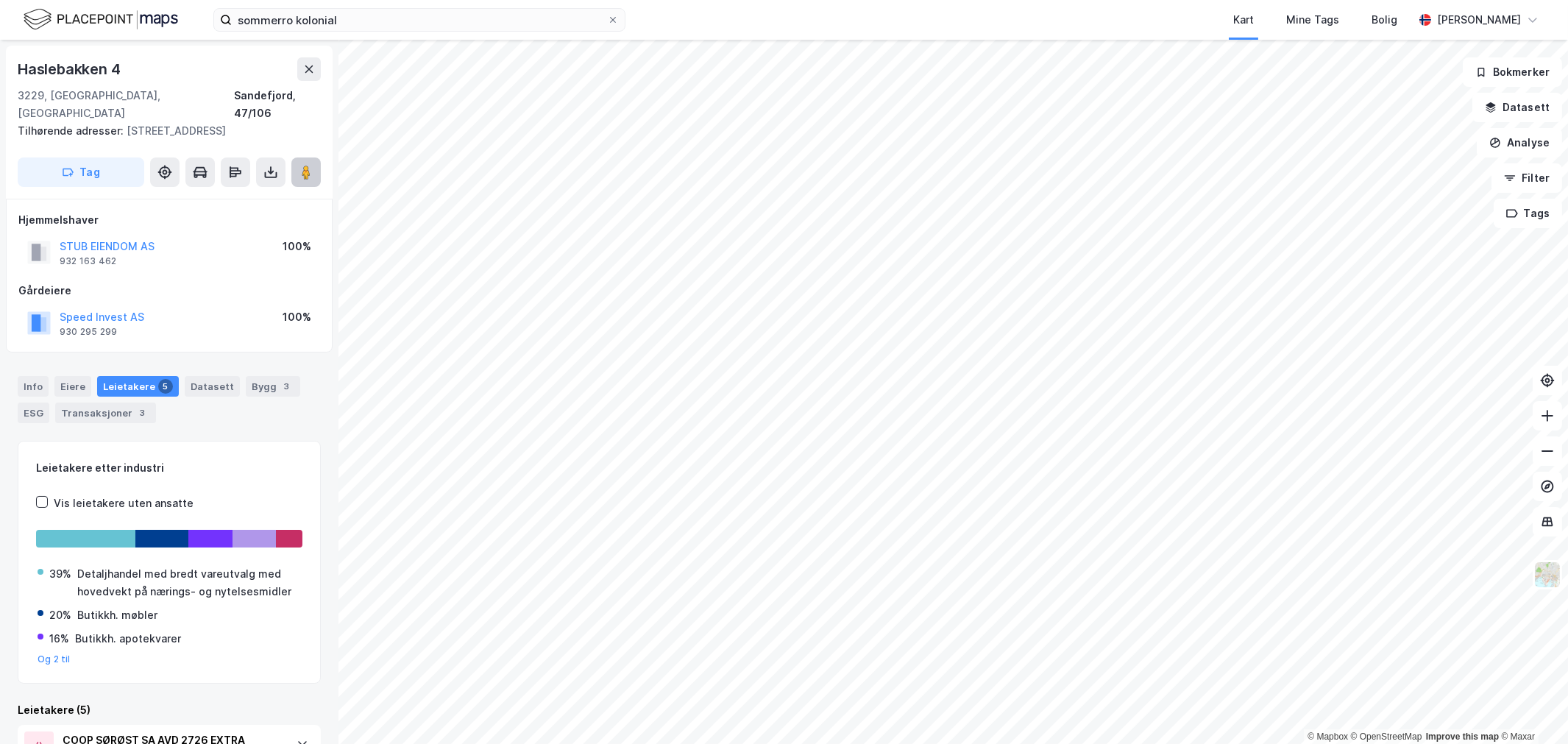
click at [304, 165] on image at bounding box center [306, 172] width 9 height 15
click at [0, 0] on button "Speed Invest AS" at bounding box center [0, 0] width 0 height 0
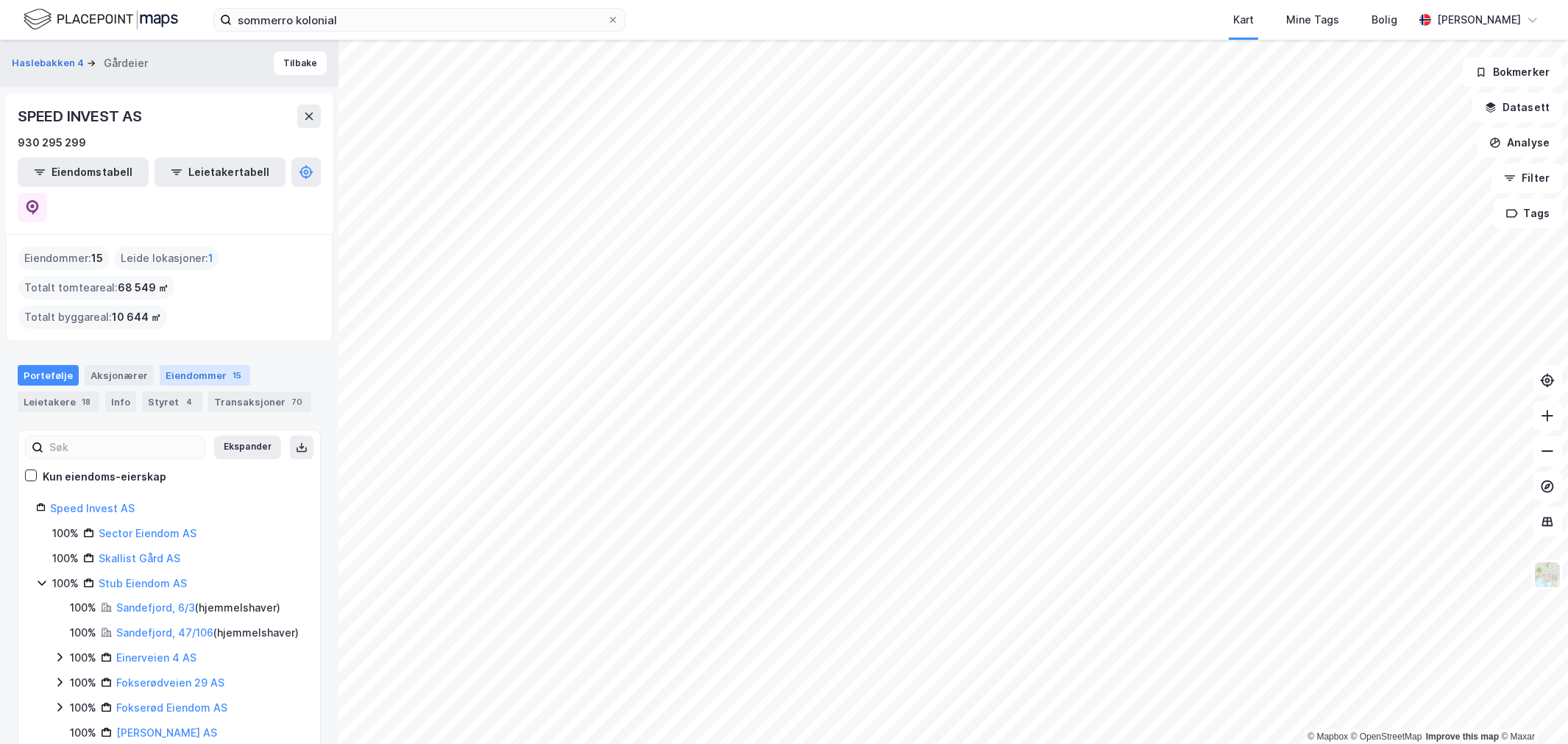
click at [170, 365] on div "Eiendommer 15" at bounding box center [205, 375] width 91 height 21
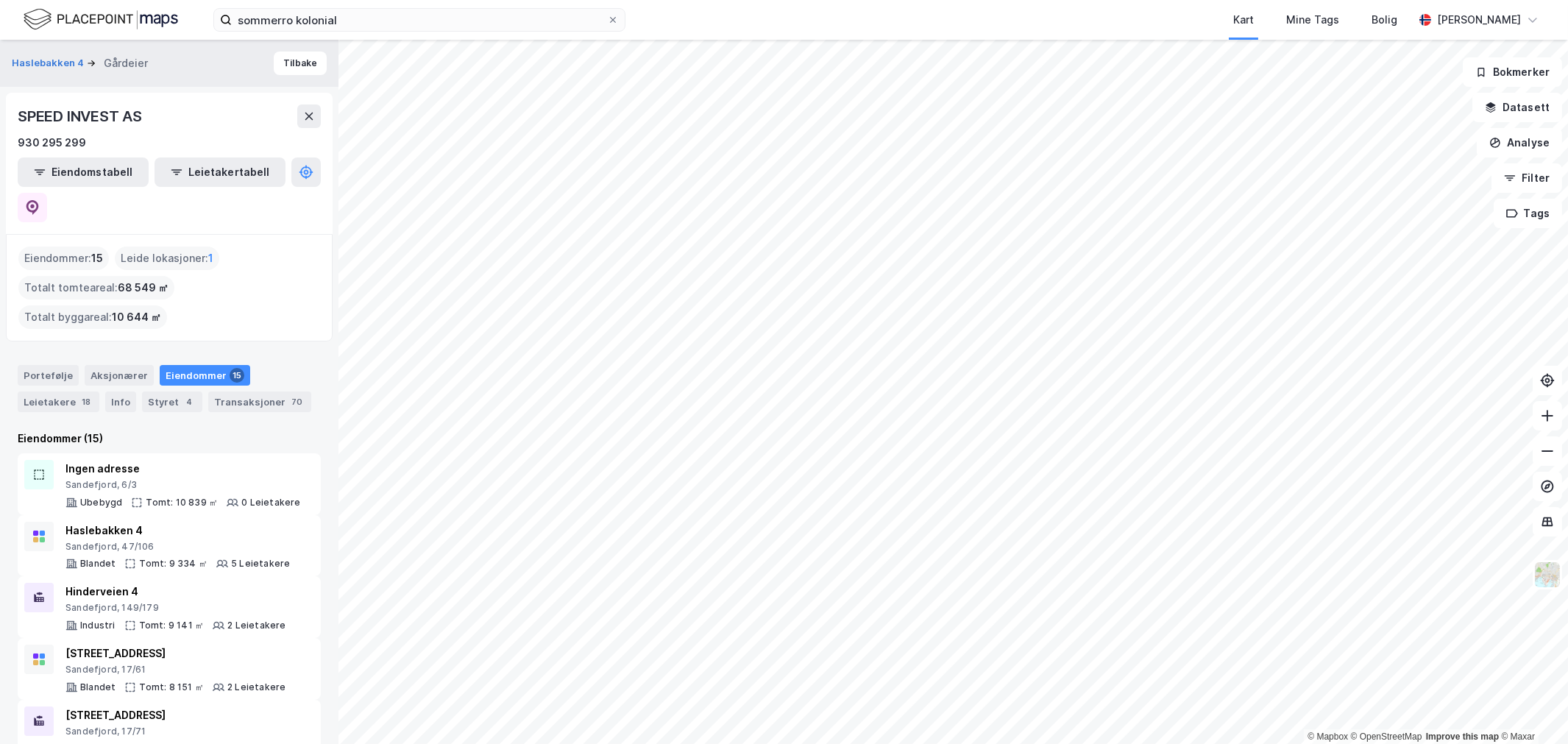
click at [38, 378] on div "Portefølje Aksjonærer Eiendommer 15 Leietakere 18 Info Styret 4 Transaksjoner 70" at bounding box center [169, 382] width 338 height 71
click at [45, 391] on div "Leietakere 18" at bounding box center [59, 401] width 82 height 21
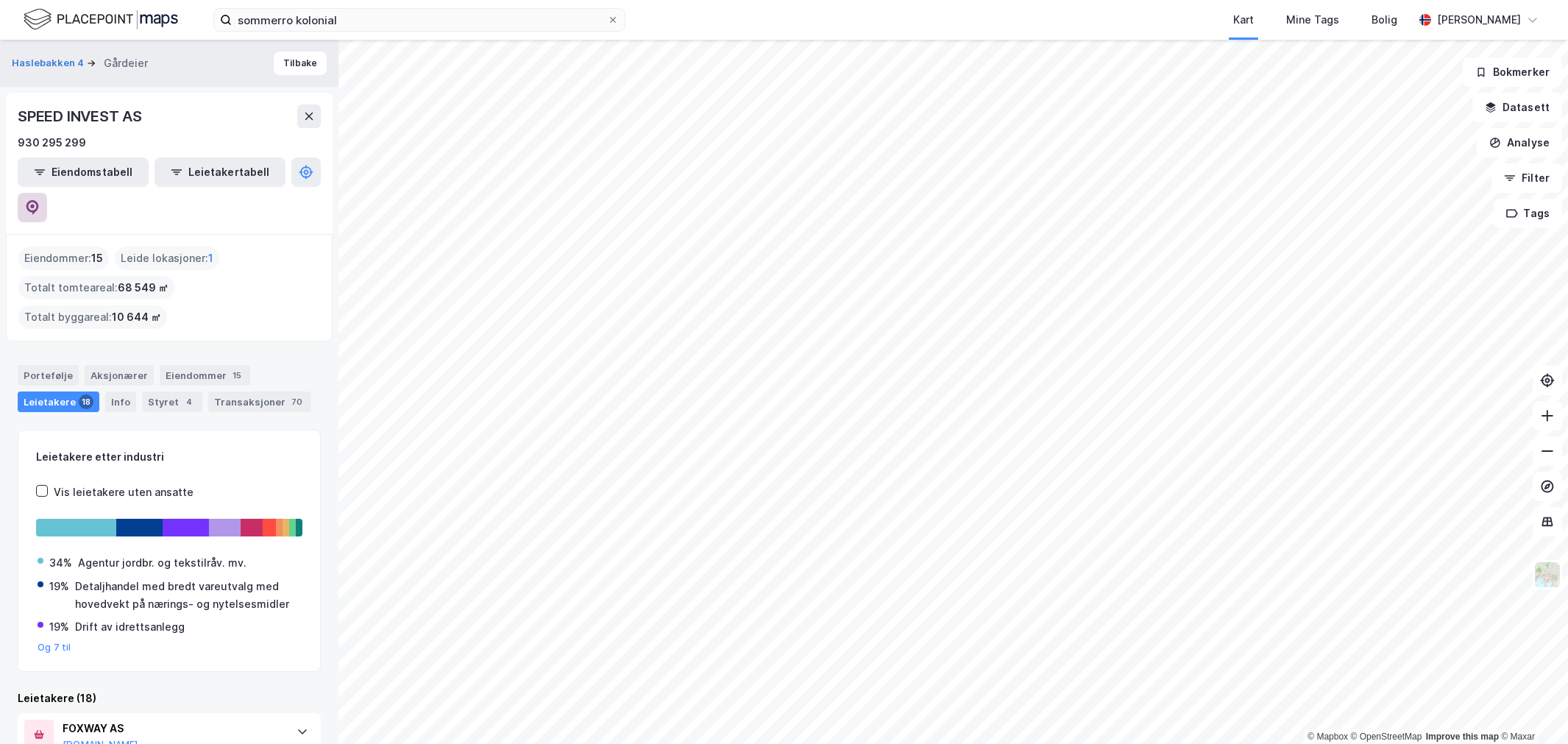
click at [47, 193] on button at bounding box center [32, 208] width 29 height 29
